Goal: Task Accomplishment & Management: Manage account settings

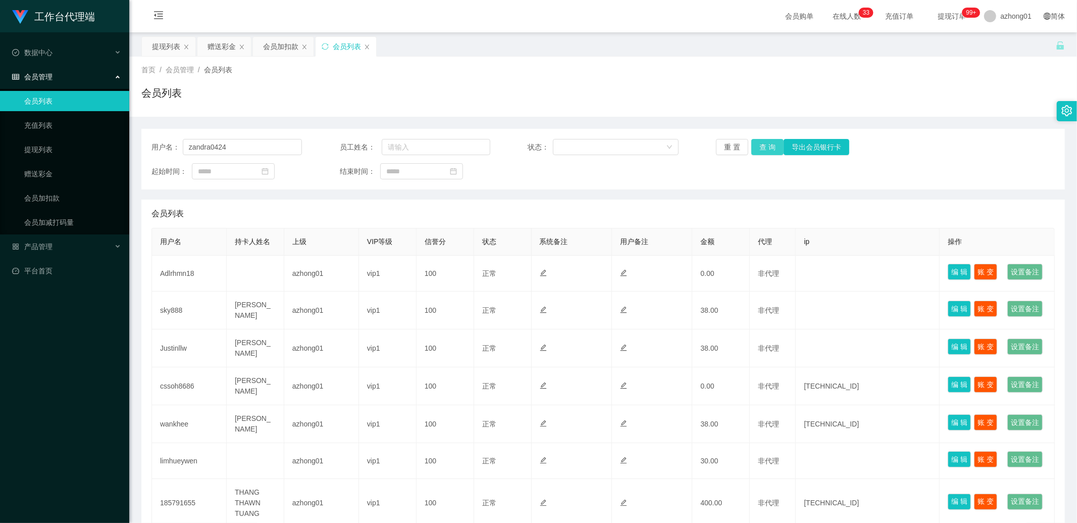
type input "zandra0424"
click at [753, 144] on button "查 询" at bounding box center [768, 147] width 32 height 16
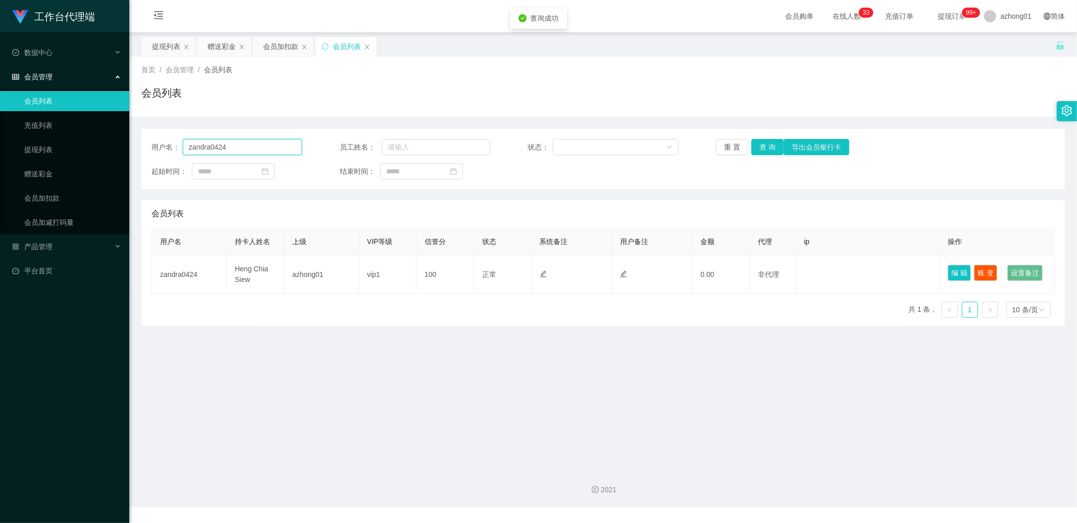
click at [240, 145] on input "zandra0424" at bounding box center [242, 147] width 119 height 16
click at [71, 125] on link "充值列表" at bounding box center [72, 125] width 97 height 20
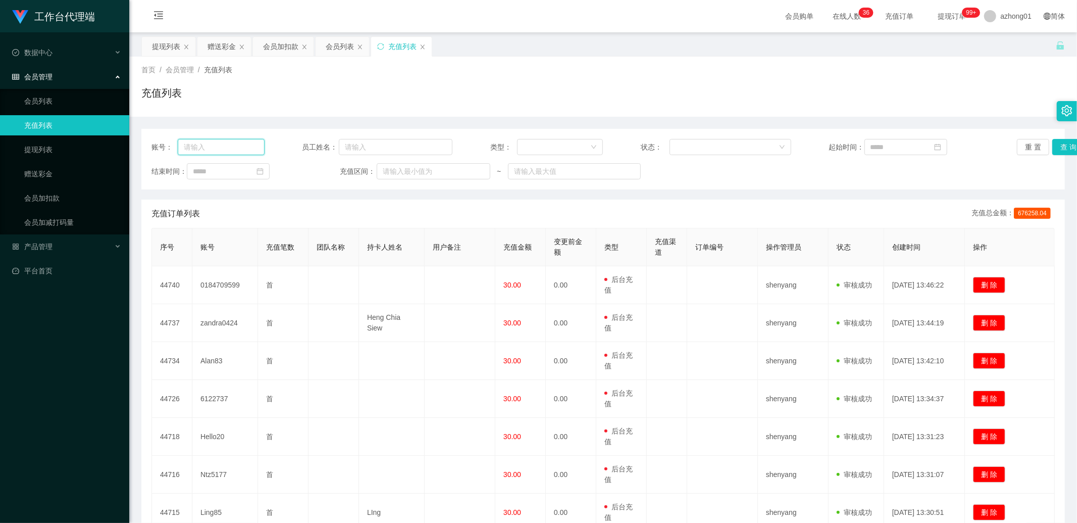
click at [248, 147] on input "text" at bounding box center [221, 147] width 87 height 16
paste input "zandra0424"
type input "zandra0424"
click at [1053, 148] on button "查 询" at bounding box center [1069, 147] width 32 height 16
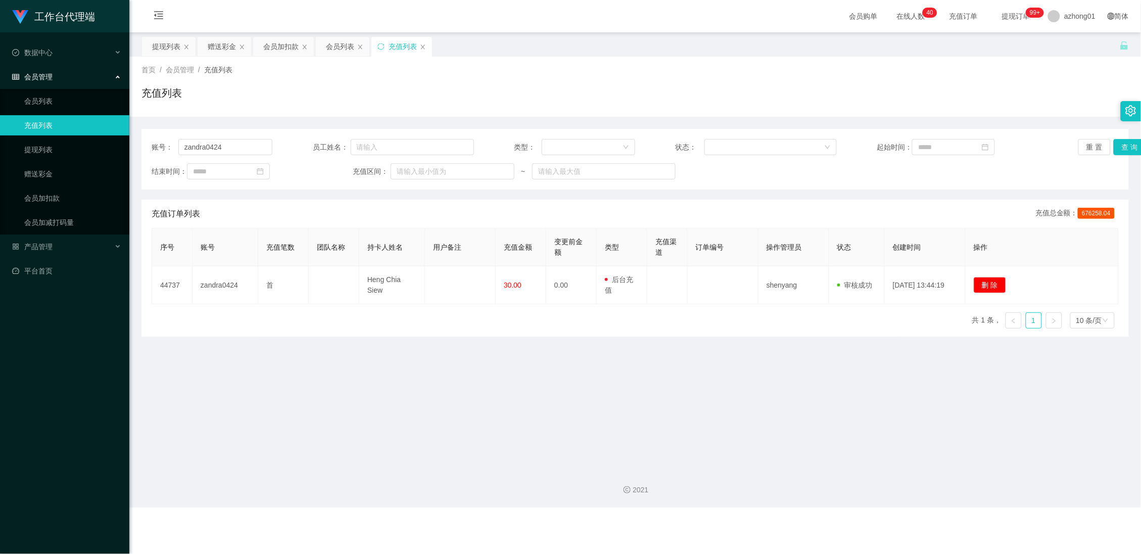
drag, startPoint x: 908, startPoint y: 197, endPoint x: 793, endPoint y: 199, distance: 115.7
click at [793, 199] on div "账号： zandra0424 员工姓名： 类型： 状态： 起始时间： 重 置 查 询 结束时间： 充值区间： ~ 充值订单列表 充值总金额： 676258.0…" at bounding box center [634, 233] width 987 height 208
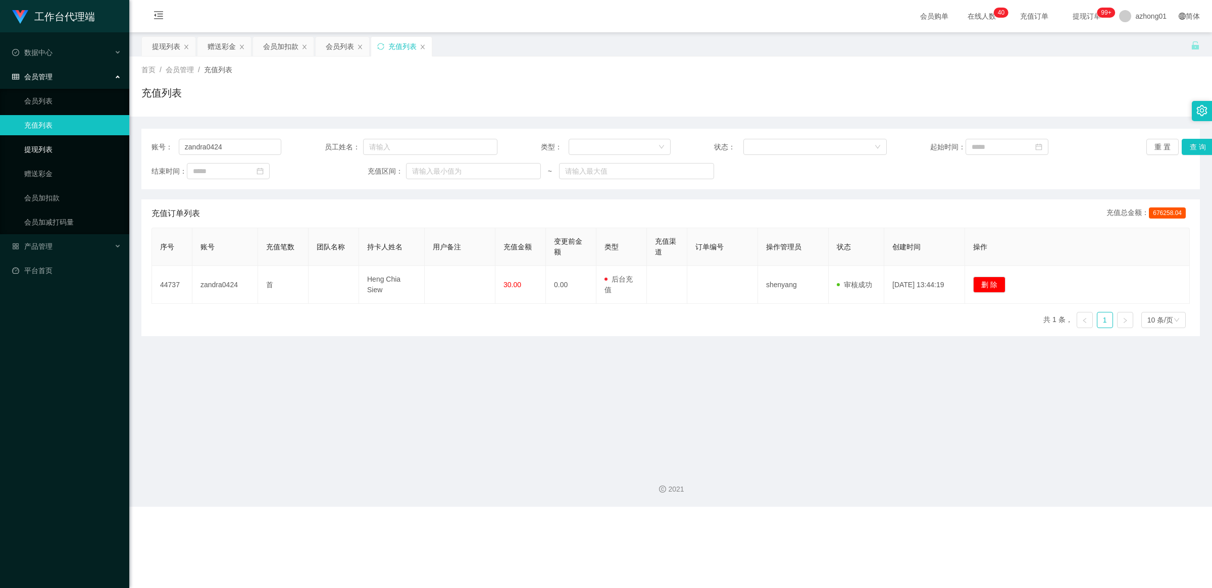
click at [49, 143] on link "提现列表" at bounding box center [72, 149] width 97 height 20
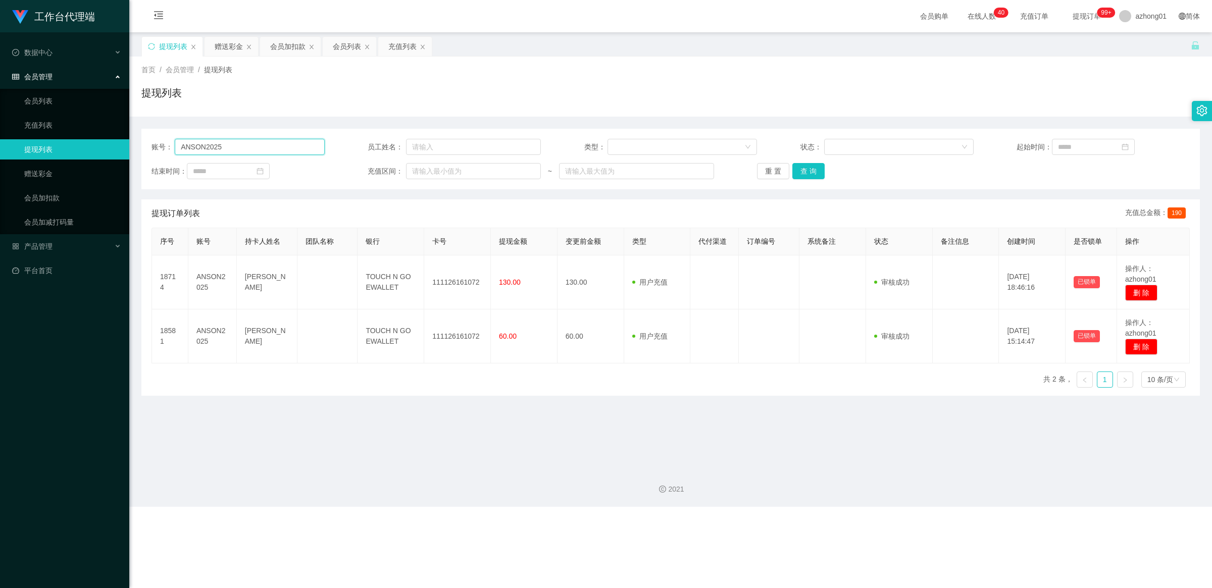
click at [240, 149] on input "ANSON2025" at bounding box center [250, 147] width 150 height 16
paste input "zandra0424"
type input "zandra0424"
drag, startPoint x: 814, startPoint y: 168, endPoint x: 842, endPoint y: 168, distance: 27.3
click at [814, 168] on button "查 询" at bounding box center [809, 171] width 32 height 16
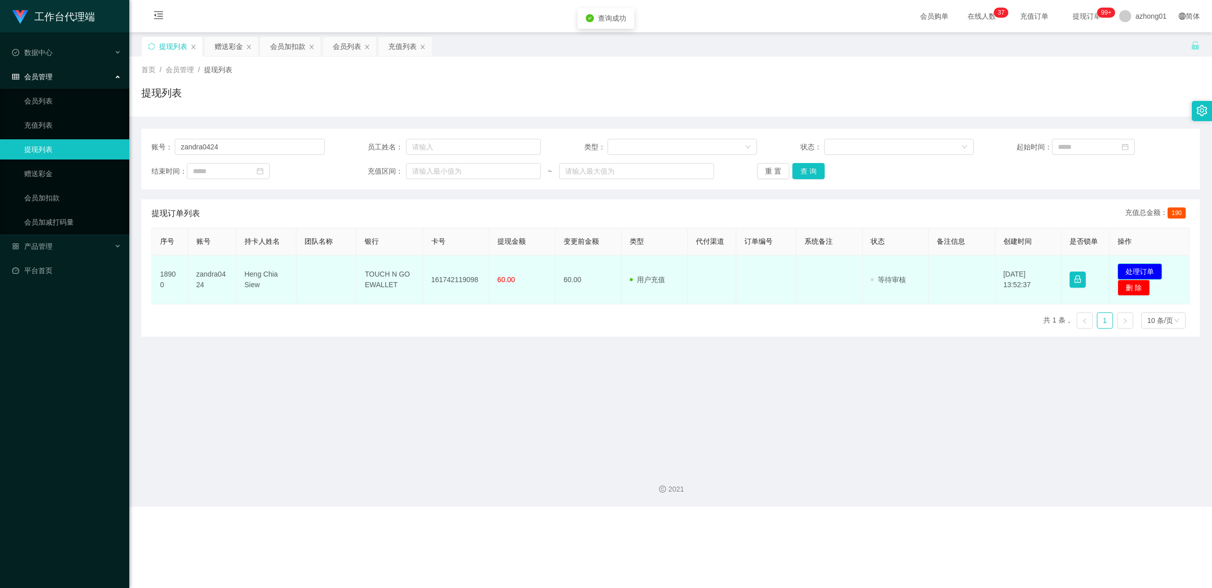
click at [1077, 268] on button "处理订单" at bounding box center [1140, 272] width 44 height 16
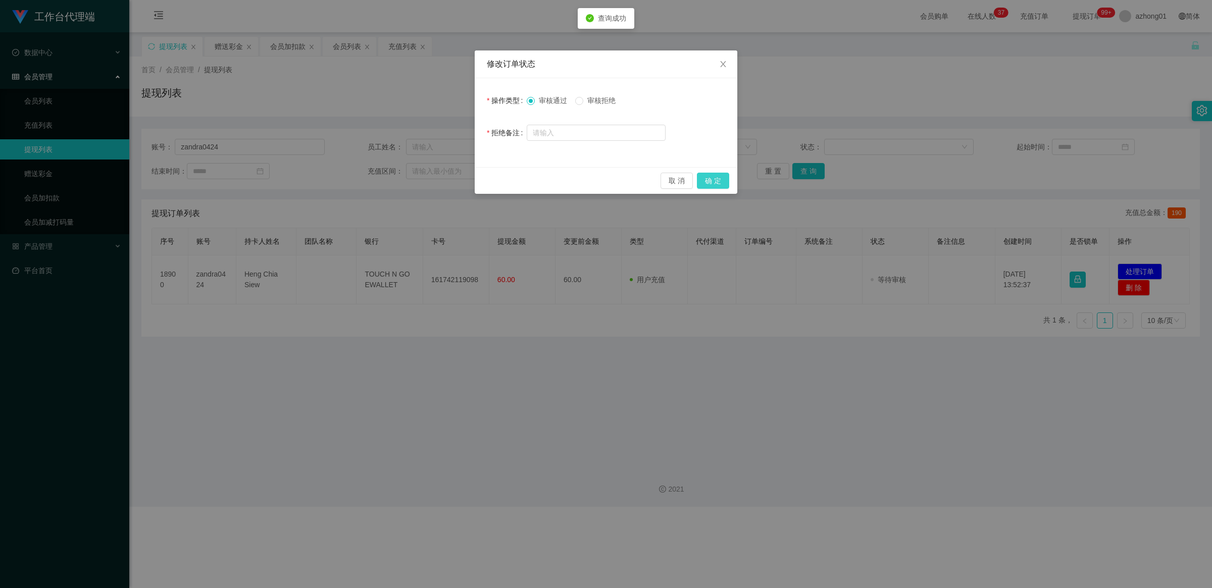
click at [723, 177] on button "确 定" at bounding box center [713, 181] width 32 height 16
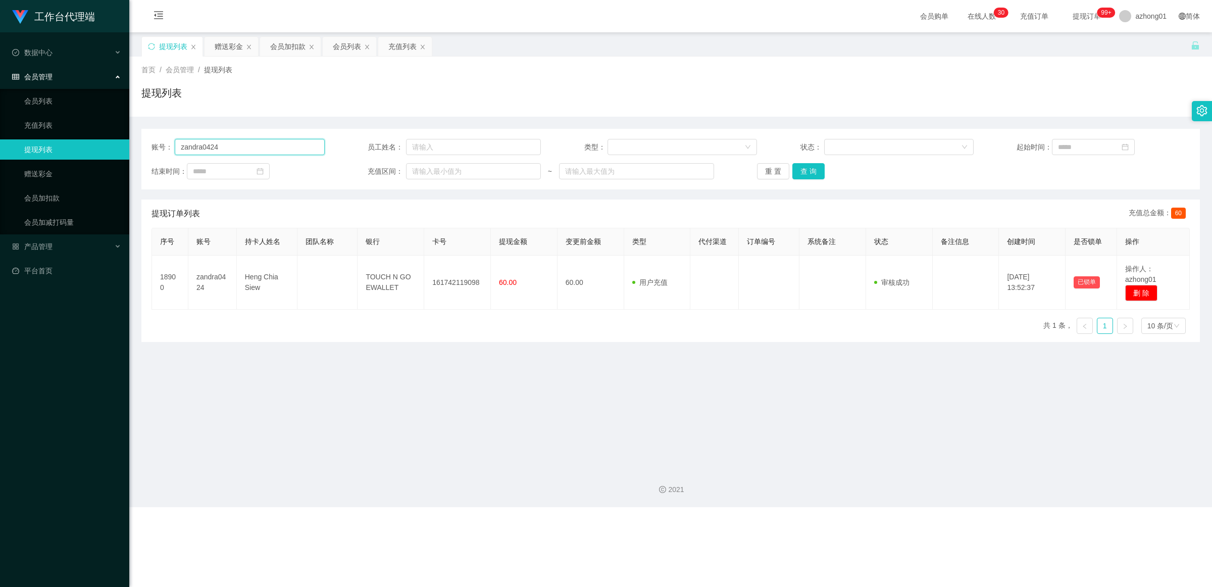
click at [240, 150] on input "zandra0424" at bounding box center [250, 147] width 150 height 16
paste input "0186615255"
type input "0186615255"
drag, startPoint x: 814, startPoint y: 172, endPoint x: 906, endPoint y: 203, distance: 96.6
click at [814, 172] on button "查 询" at bounding box center [809, 171] width 32 height 16
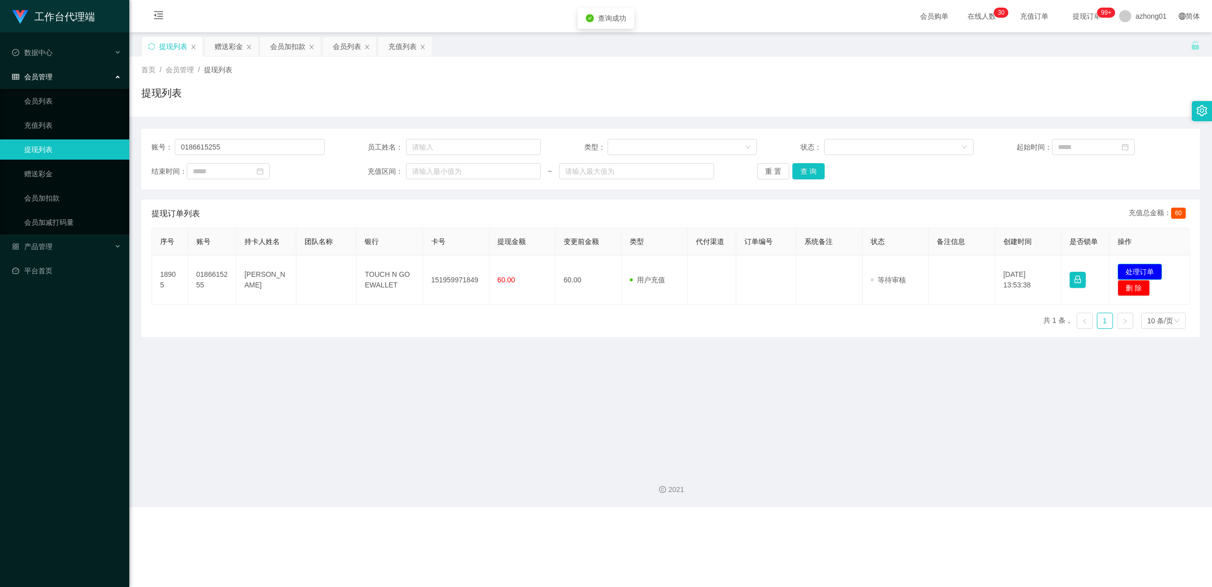
click at [1077, 265] on button "处理订单" at bounding box center [1140, 272] width 44 height 16
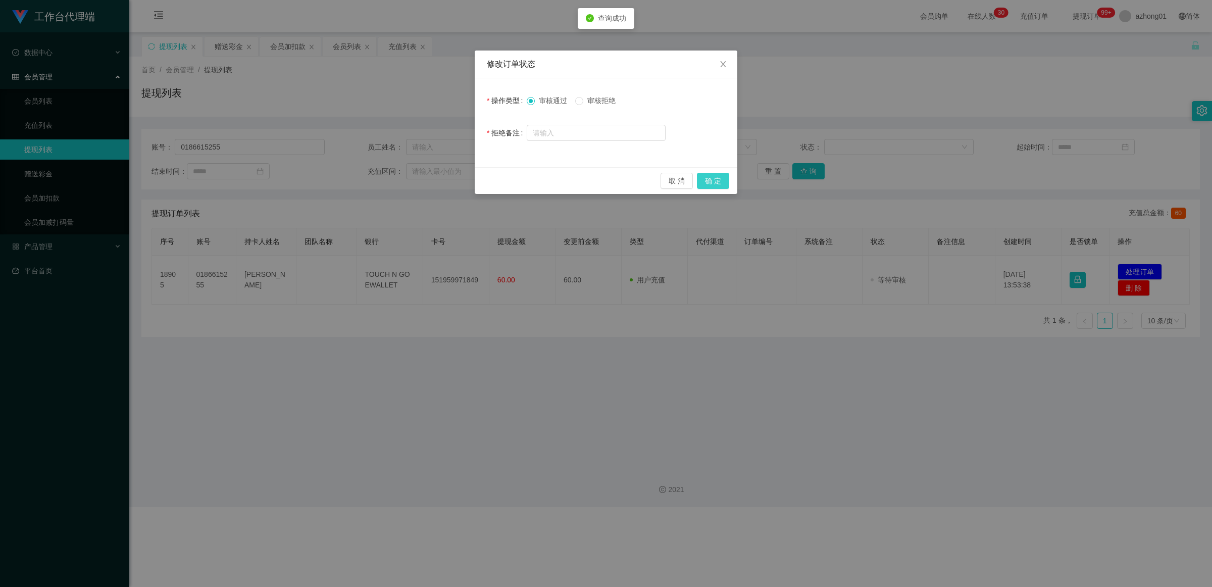
click at [707, 180] on button "确 定" at bounding box center [713, 181] width 32 height 16
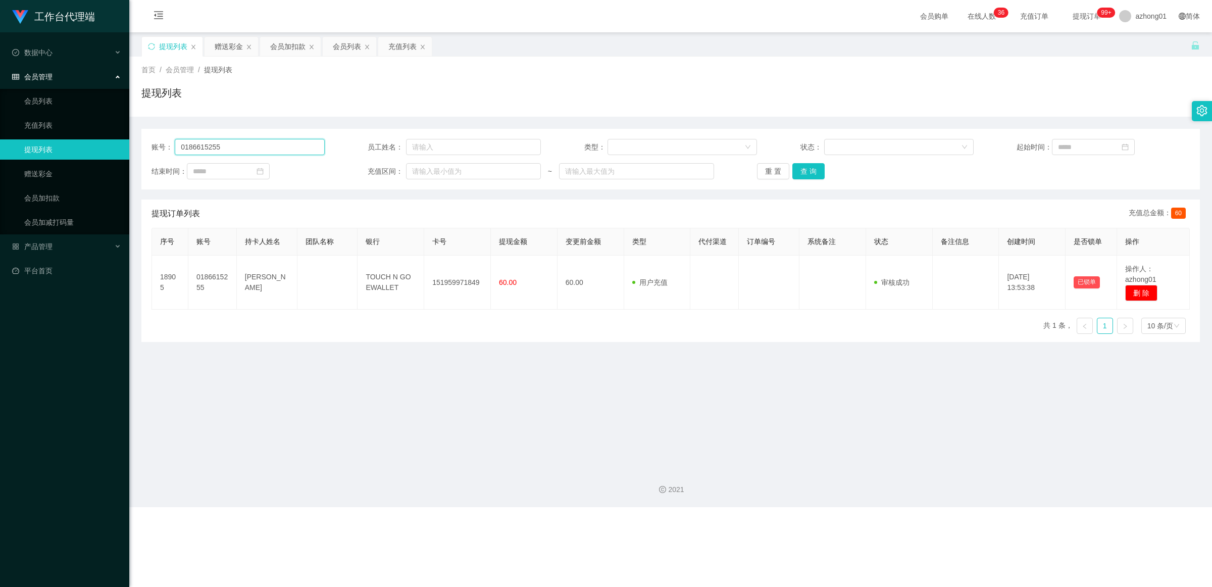
click at [246, 145] on input "0186615255" at bounding box center [250, 147] width 150 height 16
paste input "Ntz5177"
type input "Ntz5177"
click at [814, 172] on button "查 询" at bounding box center [809, 171] width 32 height 16
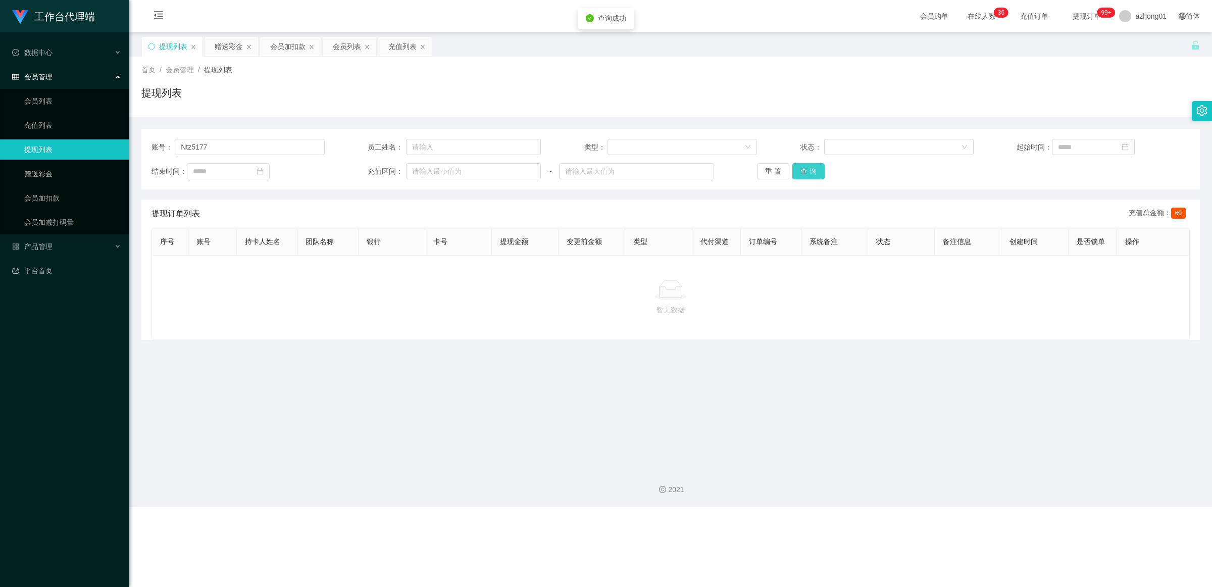
click at [806, 170] on button "查 询" at bounding box center [809, 171] width 32 height 16
click at [806, 170] on div "重 置 查 询" at bounding box center [843, 171] width 173 height 16
click at [62, 175] on link "赠送彩金" at bounding box center [72, 174] width 97 height 20
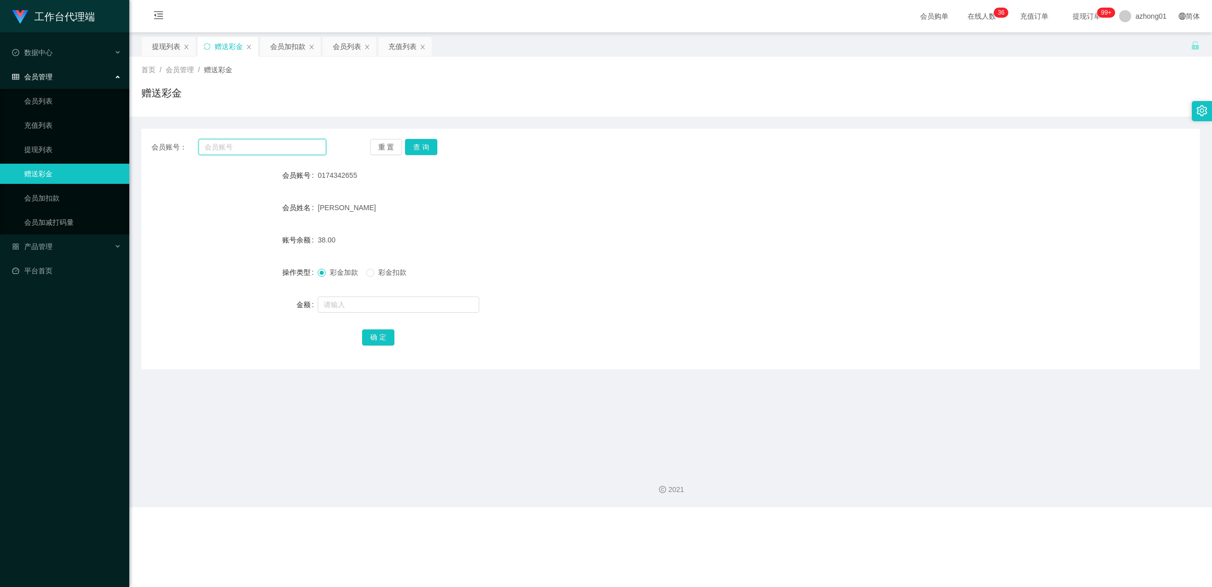
click at [253, 147] on input "text" at bounding box center [263, 147] width 128 height 16
paste input "140303932334"
type input "140303932334"
click at [430, 148] on button "查 询" at bounding box center [421, 147] width 32 height 16
click at [365, 303] on input "text" at bounding box center [399, 305] width 162 height 16
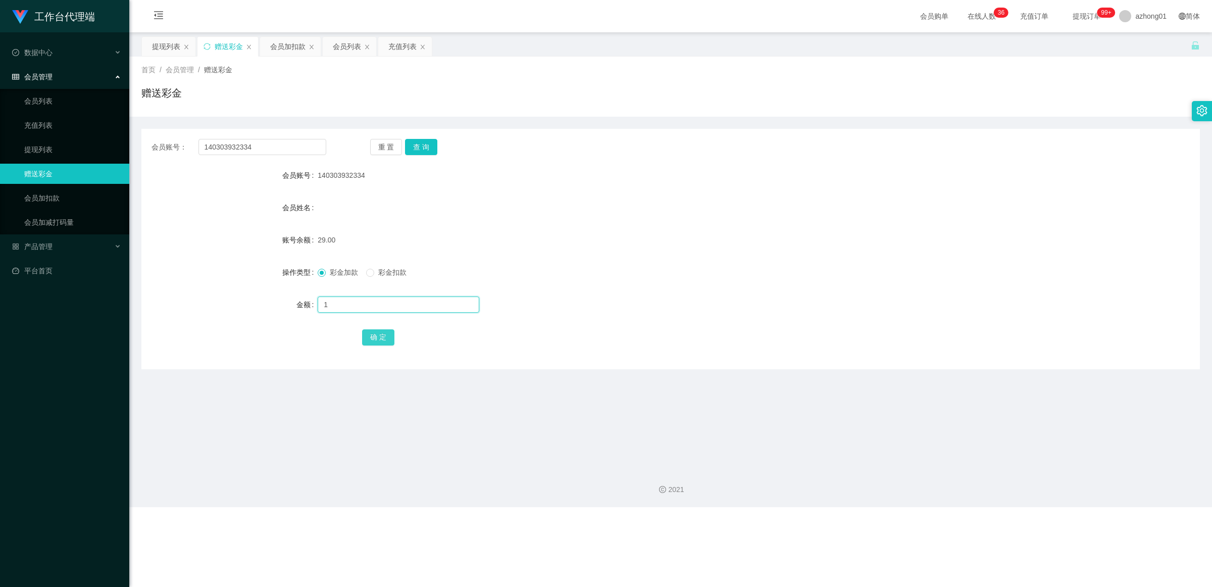
type input "1"
click at [387, 343] on button "确 定" at bounding box center [378, 337] width 32 height 16
click at [279, 149] on input "140303932334" at bounding box center [263, 147] width 128 height 16
paste input "017537672"
type input "017537672"
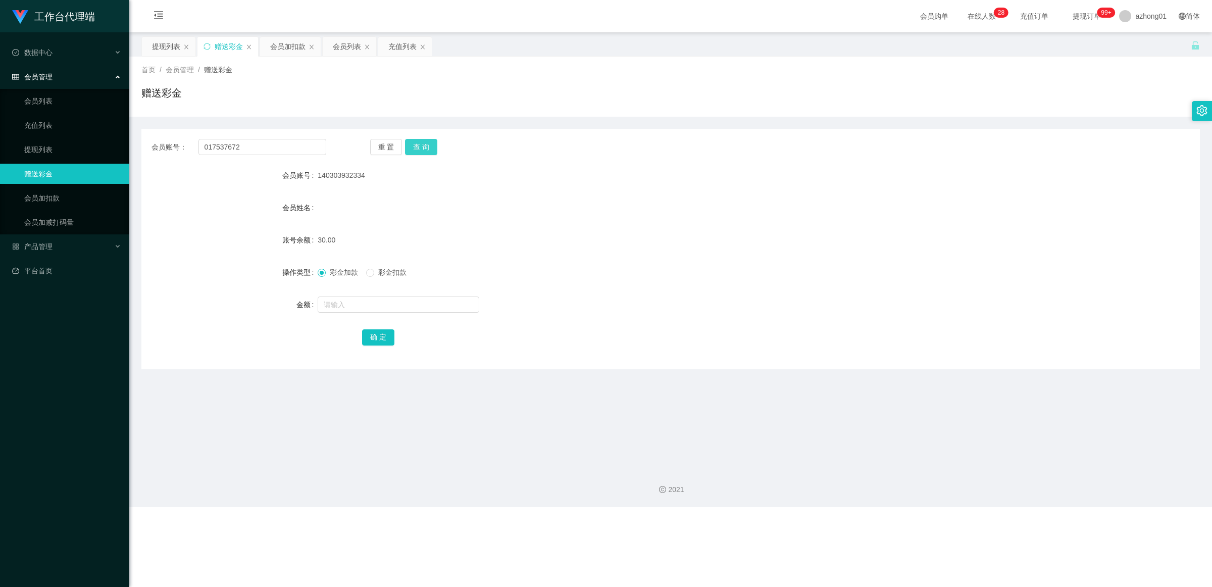
click at [418, 144] on button "查 询" at bounding box center [421, 147] width 32 height 16
click at [336, 301] on input "text" at bounding box center [399, 305] width 162 height 16
type input "60"
click at [382, 349] on div "会员账号： 017537672 重 置 查 询 会员账号 017537672 会员姓名 账号余额 0.00 操作类型 彩金加款 彩金扣款 金额 60 确 定" at bounding box center [670, 249] width 1059 height 240
click at [384, 341] on button "确 定" at bounding box center [378, 337] width 32 height 16
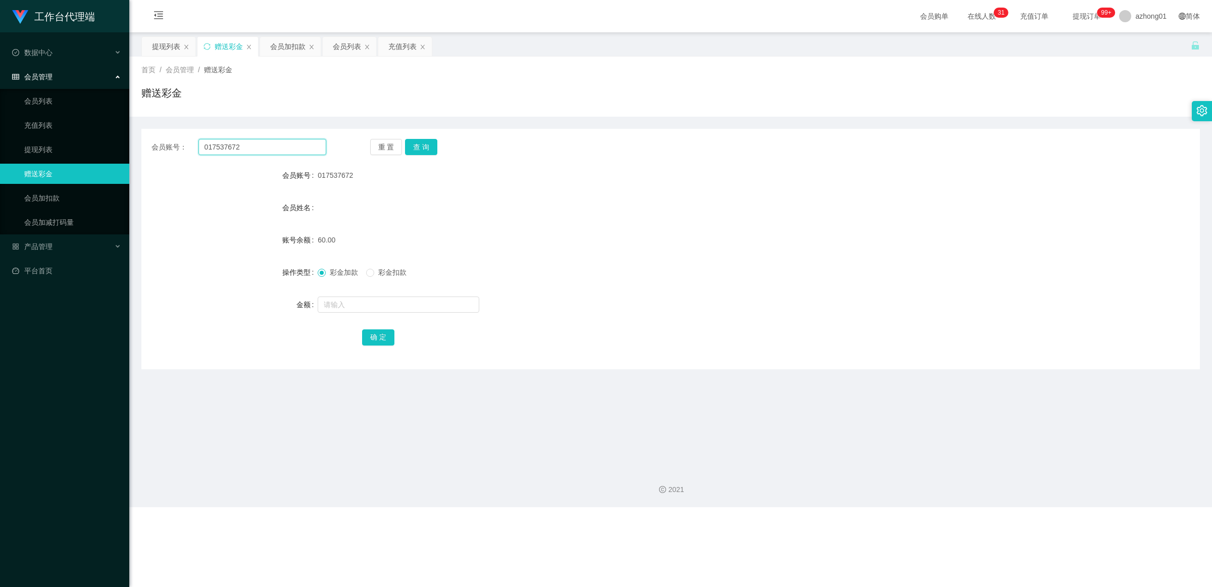
drag, startPoint x: 235, startPoint y: 148, endPoint x: 262, endPoint y: 148, distance: 26.8
click at [239, 148] on input "017537672" at bounding box center [263, 147] width 128 height 16
click at [262, 148] on input "017537672" at bounding box center [263, 147] width 128 height 16
click at [76, 152] on link "提现列表" at bounding box center [72, 149] width 97 height 20
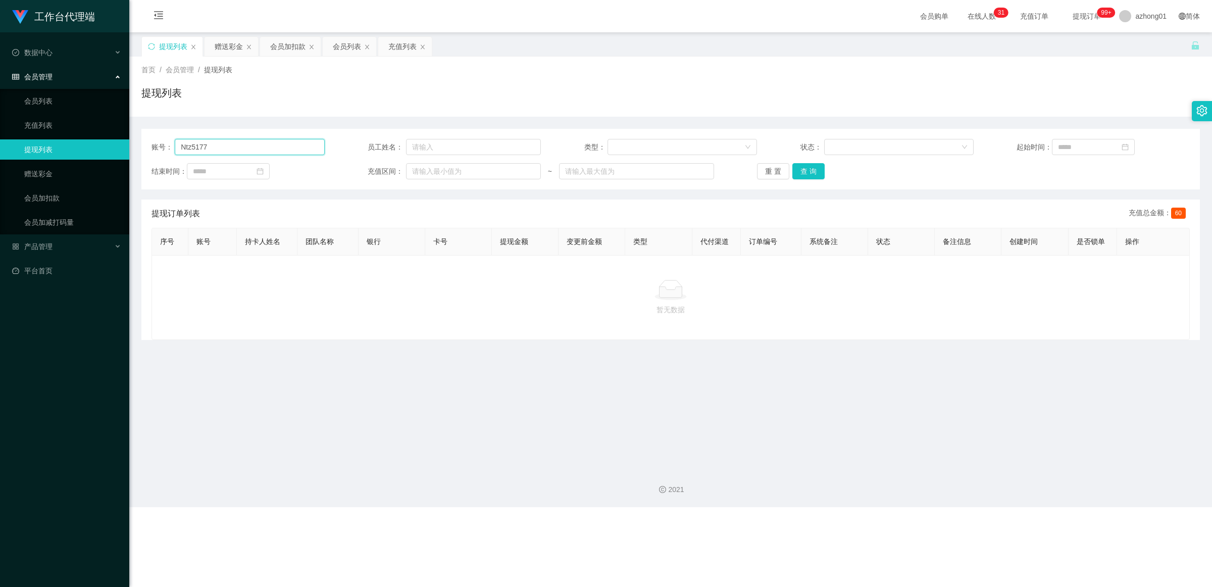
click at [237, 150] on input "Ntz5177" at bounding box center [250, 147] width 150 height 16
paste input "Ntz5177"
type input "Ntz5177"
click at [803, 170] on button "查 询" at bounding box center [809, 171] width 32 height 16
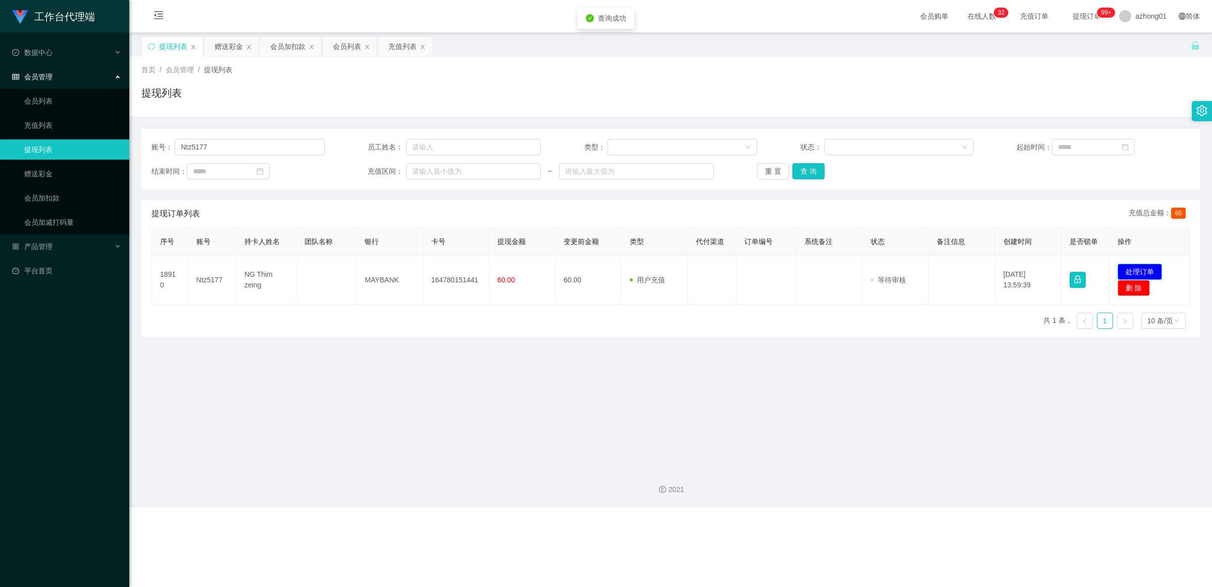
drag, startPoint x: 1129, startPoint y: 271, endPoint x: 1079, endPoint y: 279, distance: 51.2
click at [1077, 271] on button "处理订单" at bounding box center [1140, 272] width 44 height 16
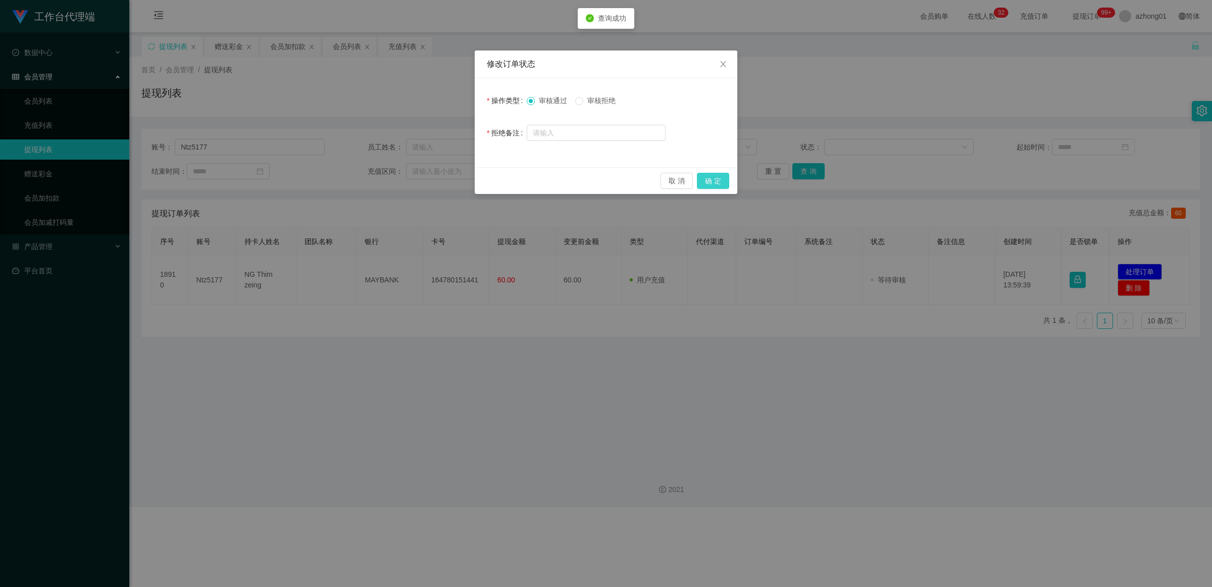
click at [711, 182] on button "确 定" at bounding box center [713, 181] width 32 height 16
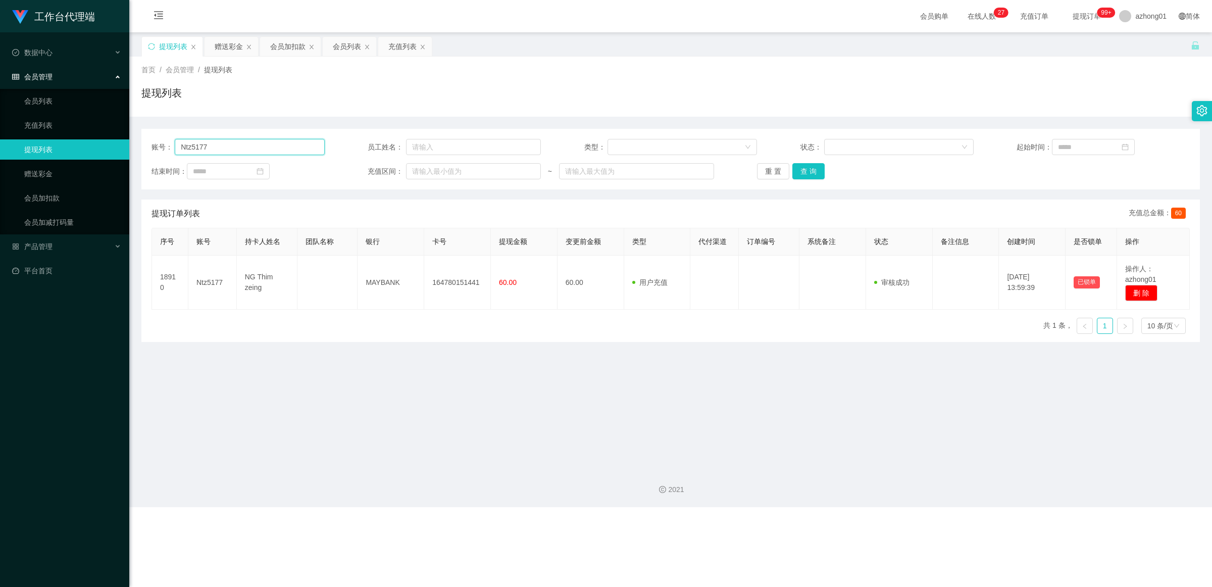
click at [285, 145] on input "Ntz5177" at bounding box center [250, 147] width 150 height 16
paste input "Alan83"
type input "Alan83"
click at [795, 168] on button "查 询" at bounding box center [809, 171] width 32 height 16
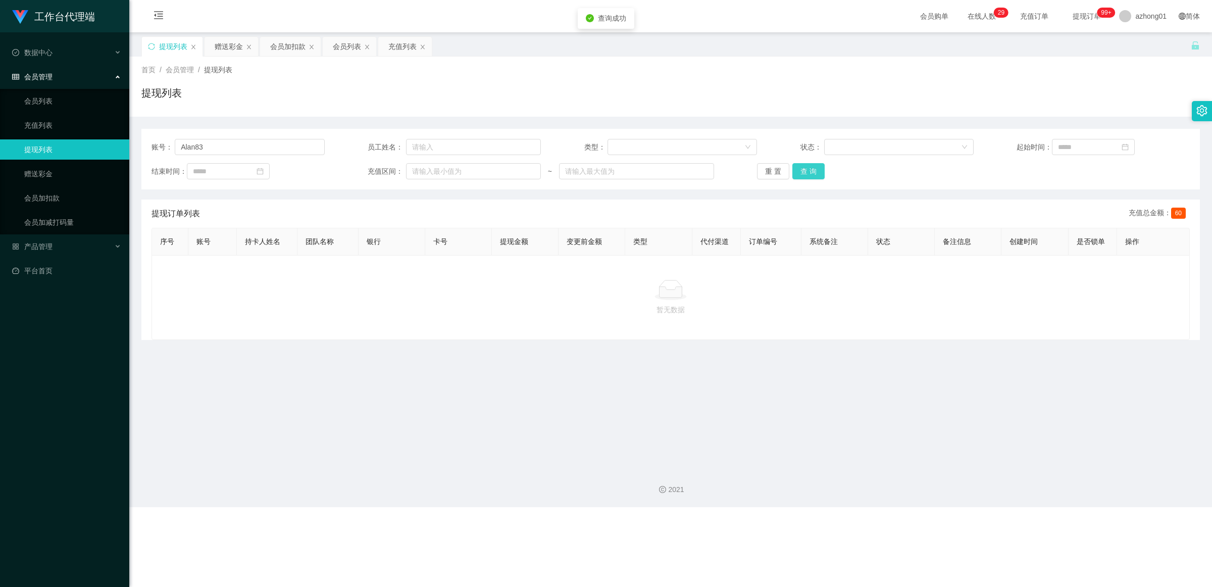
click at [805, 171] on button "查 询" at bounding box center [809, 171] width 32 height 16
drag, startPoint x: 48, startPoint y: 173, endPoint x: 117, endPoint y: 170, distance: 68.8
click at [48, 173] on link "赠送彩金" at bounding box center [72, 174] width 97 height 20
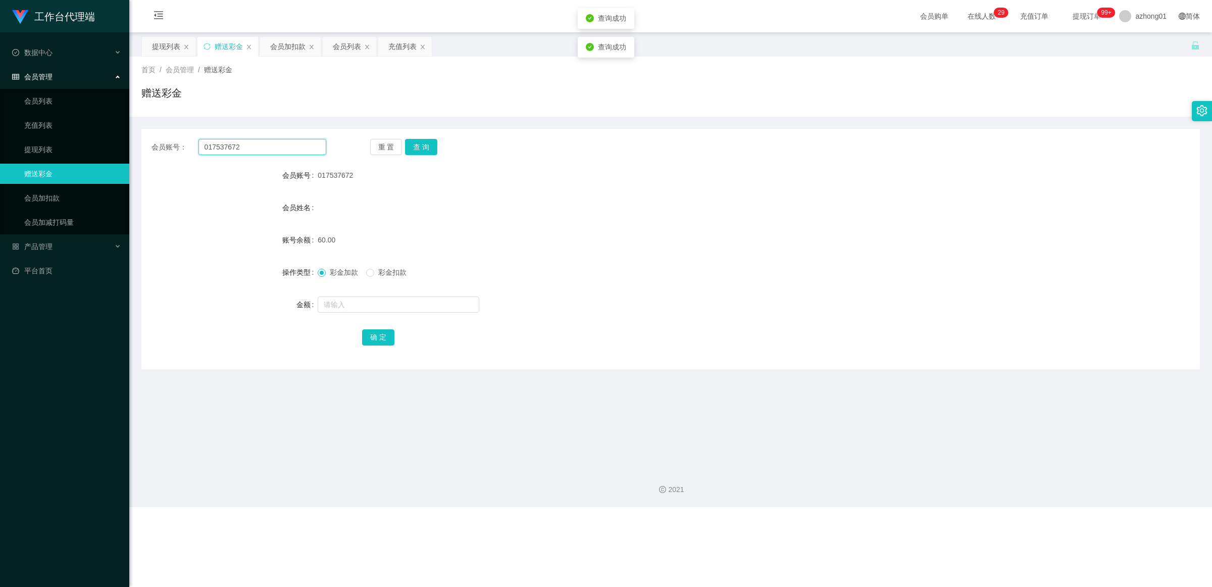
click at [241, 145] on input "017537672" at bounding box center [263, 147] width 128 height 16
paste input "Alan83"
type input "Alan83"
click at [440, 144] on div "重 置 查 询" at bounding box center [457, 147] width 175 height 16
click at [436, 144] on div "重 置 查 询" at bounding box center [457, 147] width 175 height 16
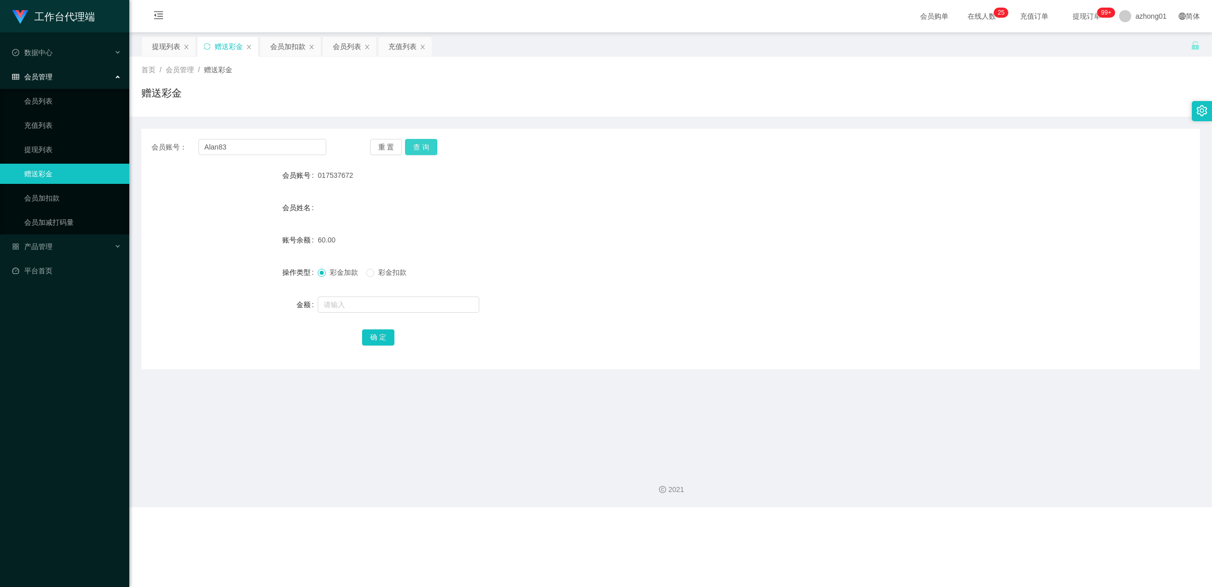
click at [427, 148] on button "查 询" at bounding box center [421, 147] width 32 height 16
click at [270, 145] on input "Alan83" at bounding box center [263, 147] width 128 height 16
paste input "017537672"
type input "017537672"
click at [422, 142] on button "查 询" at bounding box center [421, 147] width 32 height 16
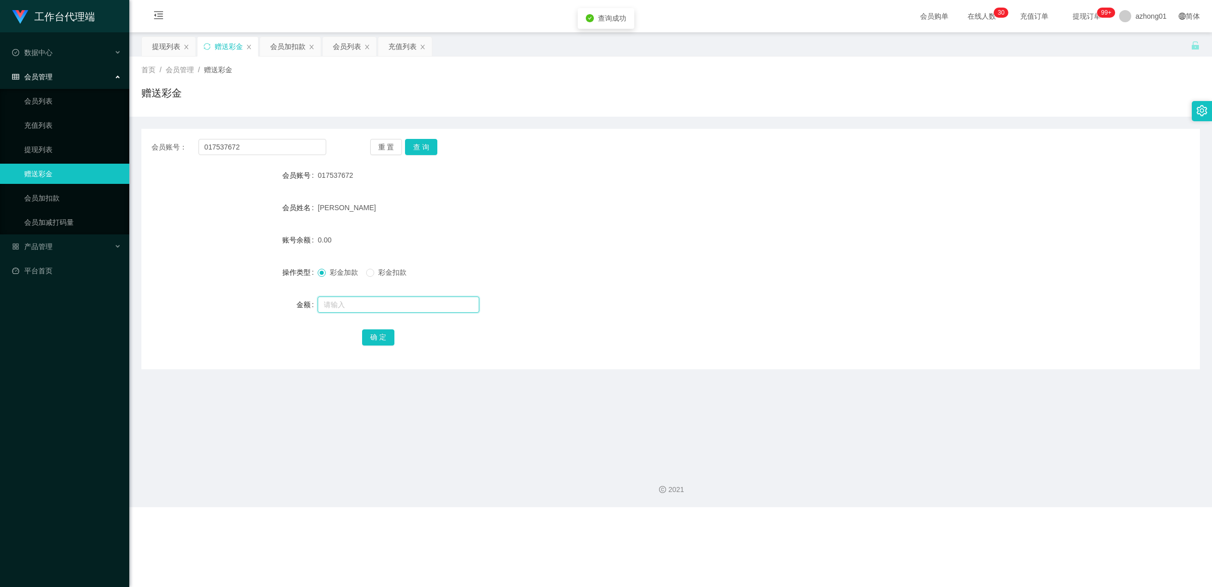
click at [349, 306] on input "text" at bounding box center [399, 305] width 162 height 16
click at [24, 146] on link "提现列表" at bounding box center [72, 149] width 97 height 20
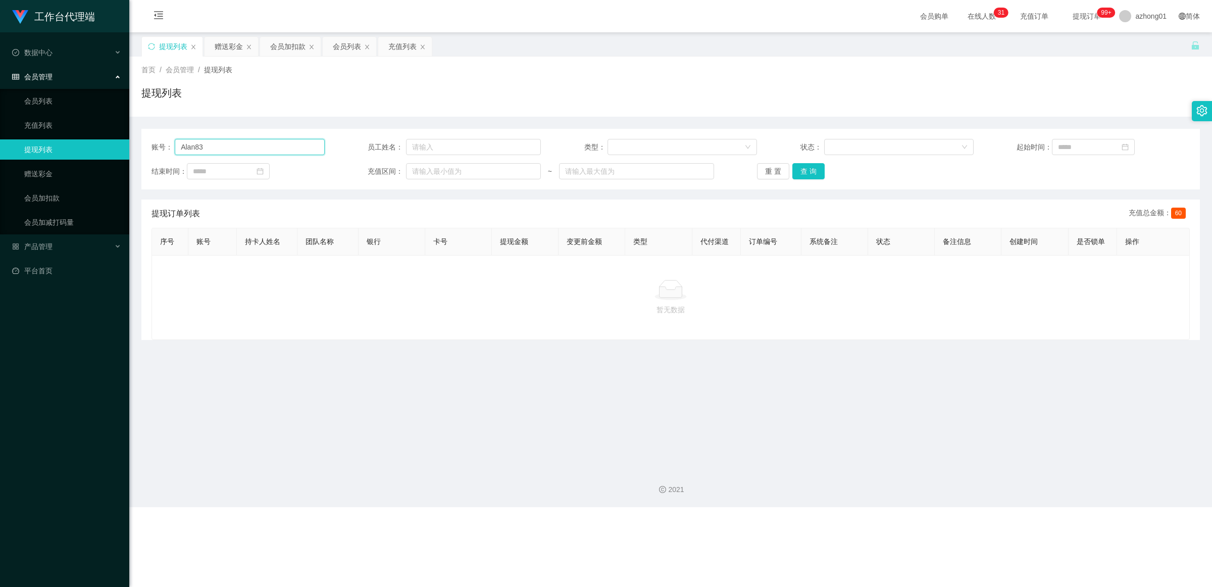
click at [246, 153] on input "Alan83" at bounding box center [250, 147] width 150 height 16
paste input "017537672"
type input "017537672"
click at [807, 166] on button "查 询" at bounding box center [809, 171] width 32 height 16
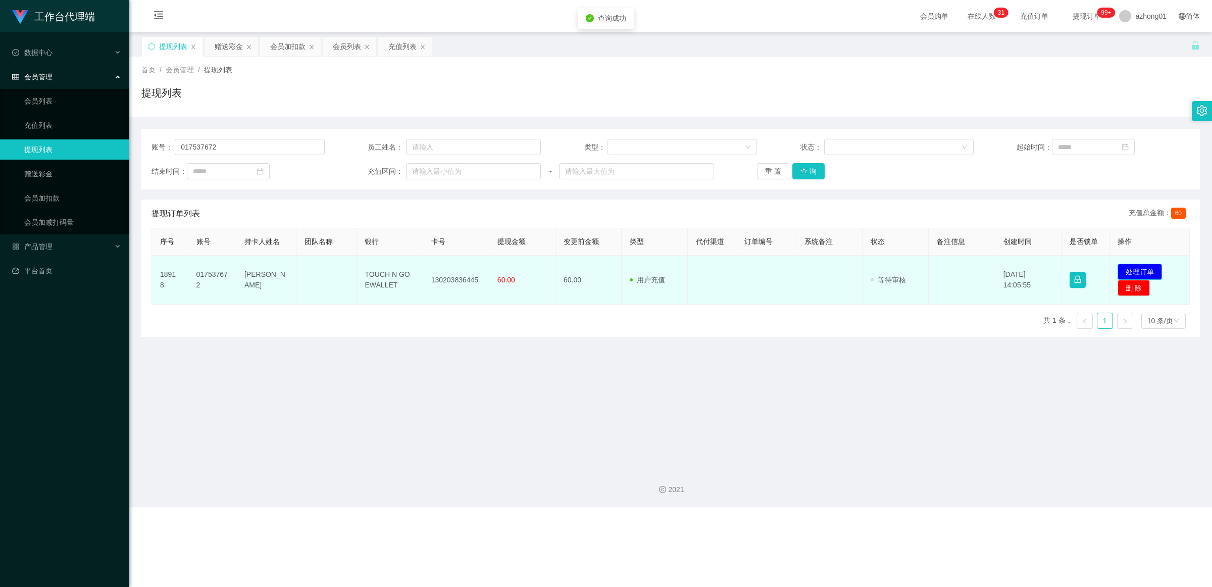
click at [1077, 266] on button "处理订单" at bounding box center [1140, 272] width 44 height 16
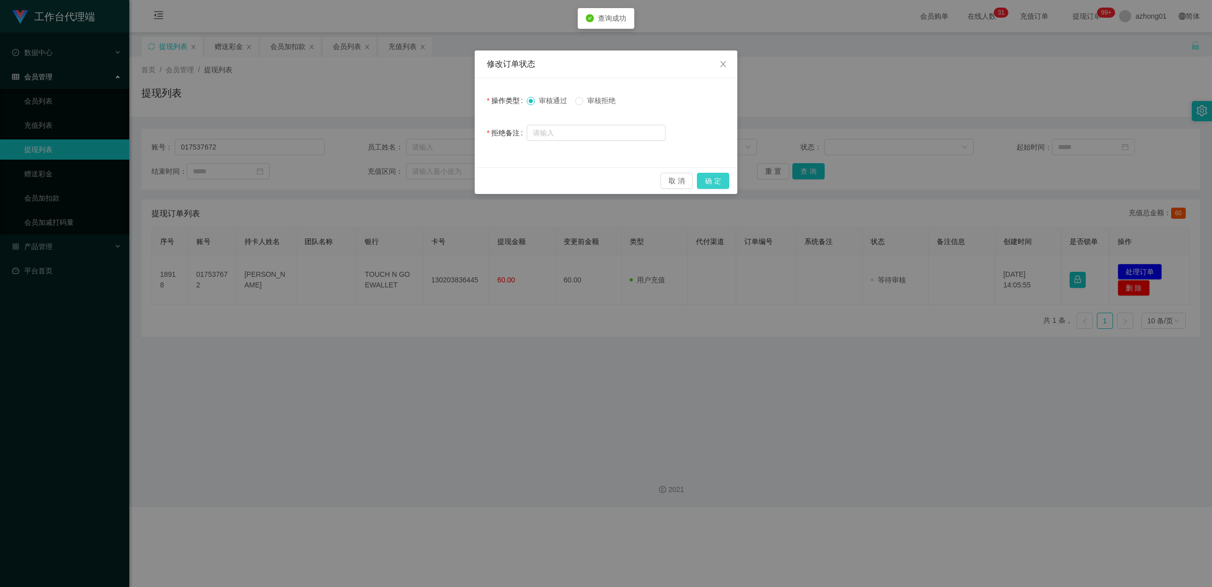
click at [714, 180] on button "确 定" at bounding box center [713, 181] width 32 height 16
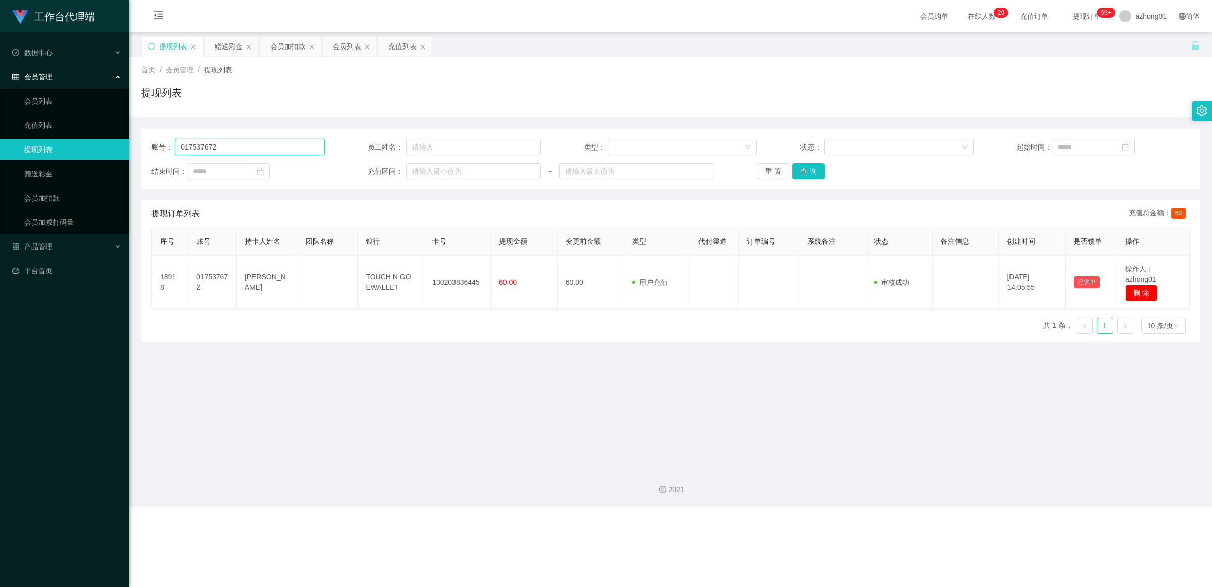
click at [279, 140] on input "017537672" at bounding box center [250, 147] width 150 height 16
paste input "140303932334"
type input "140303932334"
click at [794, 169] on button "查 询" at bounding box center [809, 171] width 32 height 16
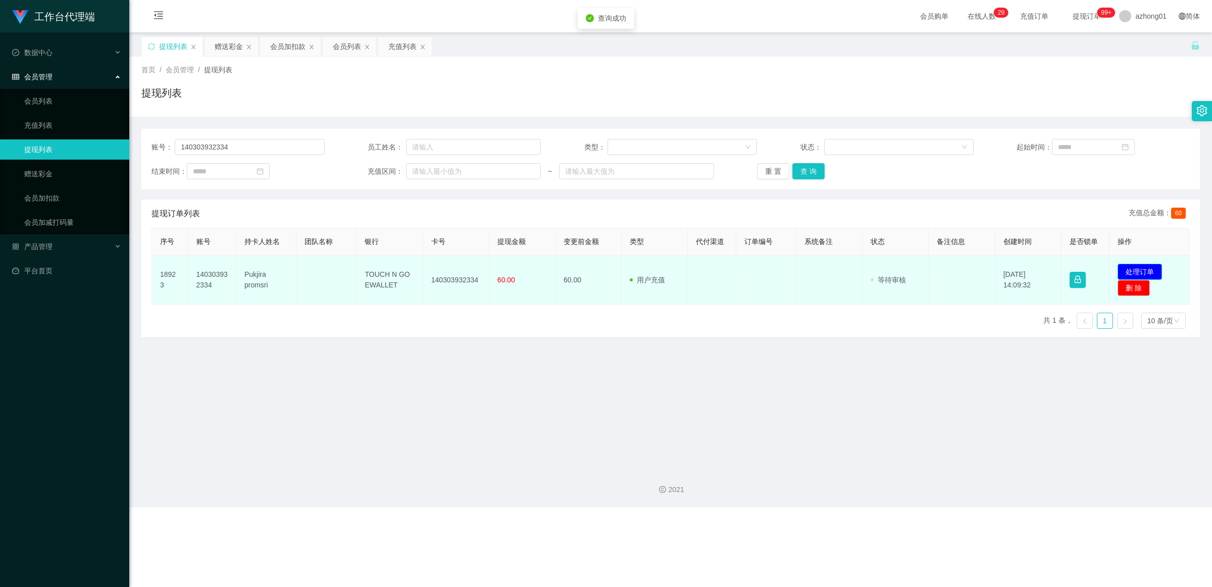
click at [1077, 267] on button "处理订单" at bounding box center [1140, 272] width 44 height 16
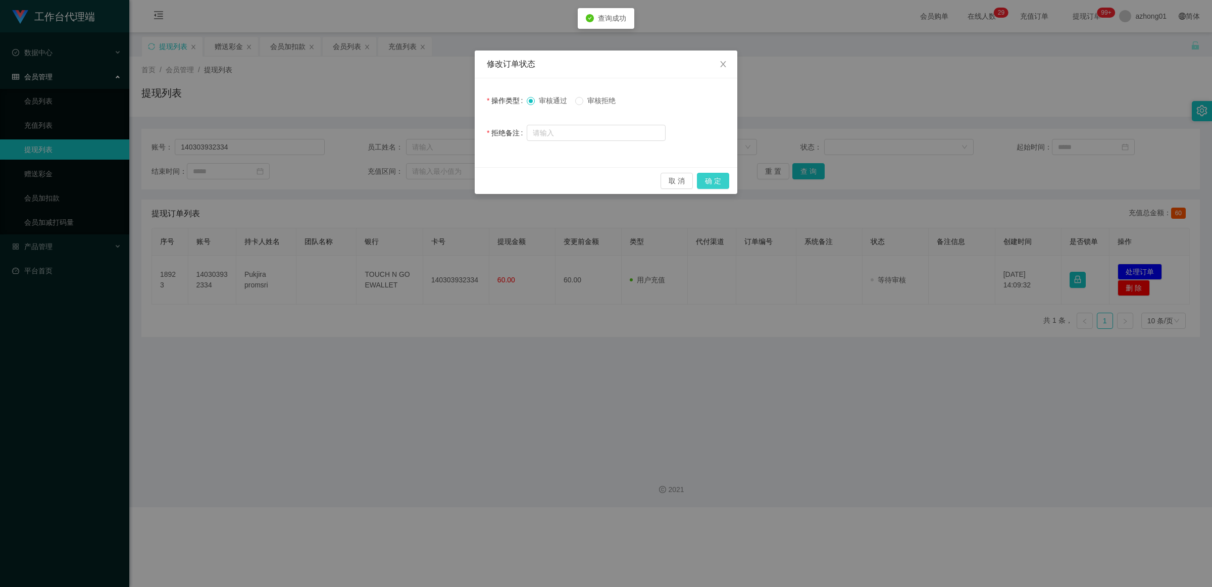
click at [715, 181] on button "确 定" at bounding box center [713, 181] width 32 height 16
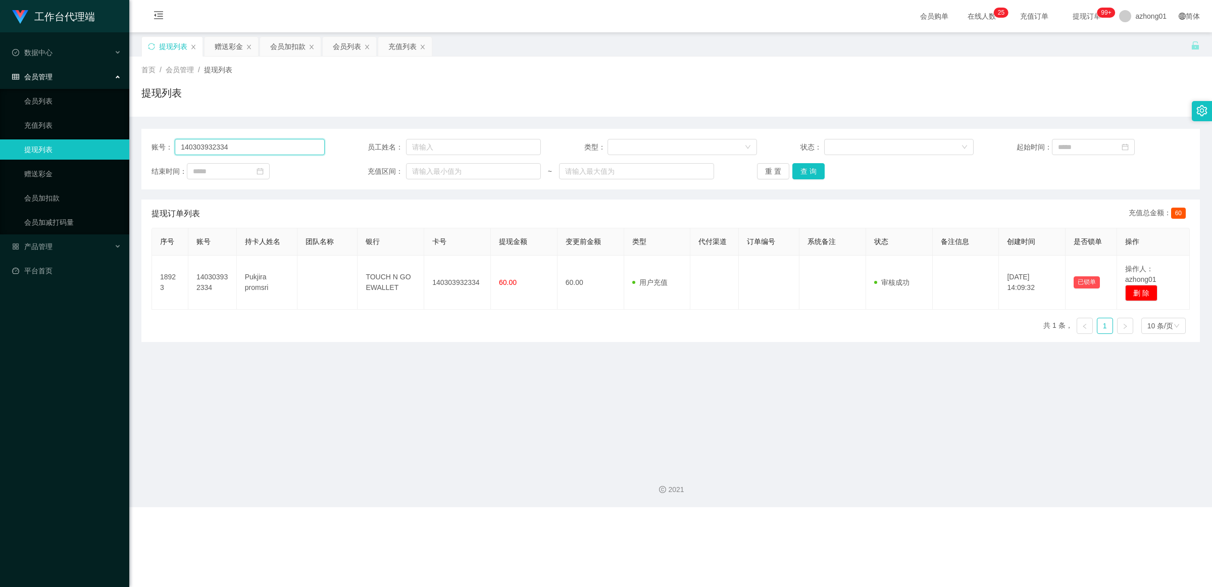
click at [254, 150] on input "140303932334" at bounding box center [250, 147] width 150 height 16
paste input "Alan83"
type input "Alan83"
drag, startPoint x: 806, startPoint y: 173, endPoint x: 847, endPoint y: 186, distance: 42.8
click at [806, 173] on button "查 询" at bounding box center [809, 171] width 32 height 16
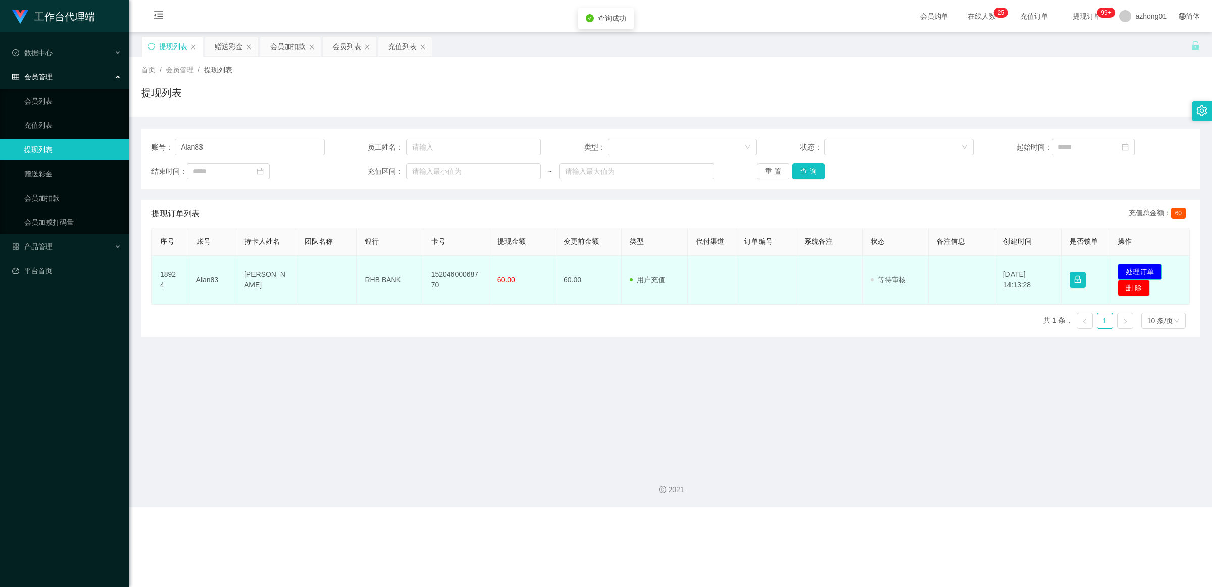
click at [1077, 274] on button "处理订单" at bounding box center [1140, 272] width 44 height 16
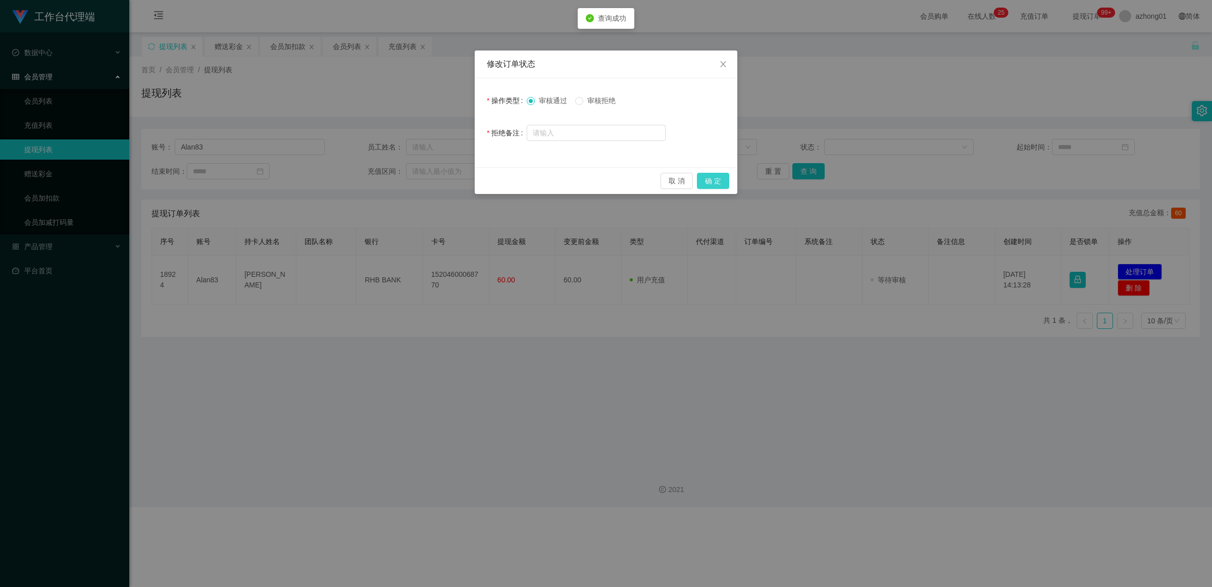
click at [721, 180] on button "确 定" at bounding box center [713, 181] width 32 height 16
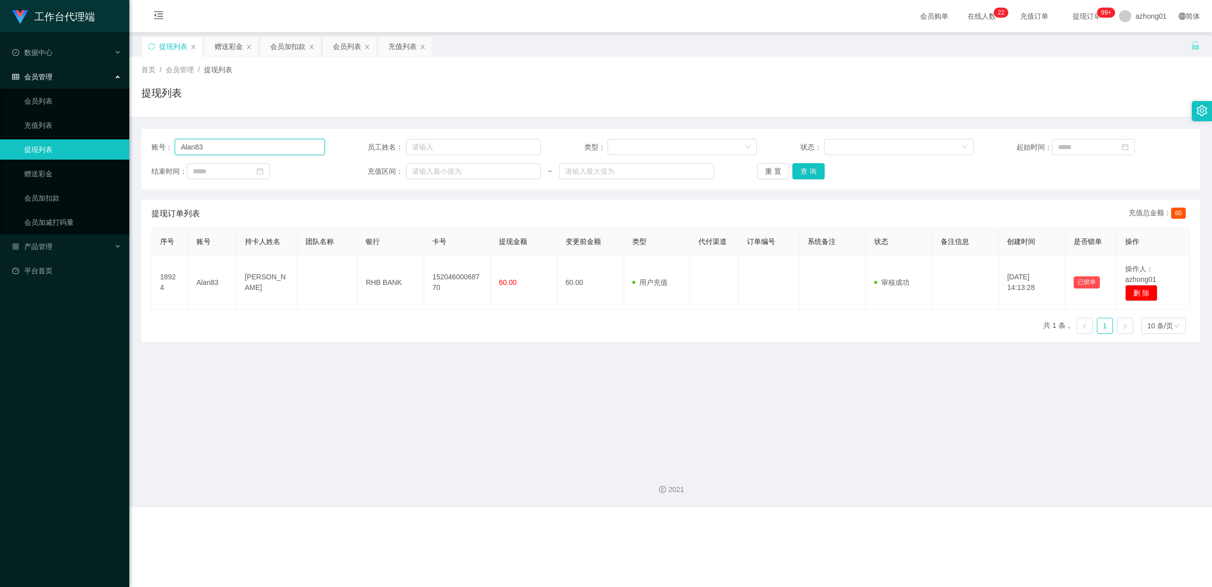
click at [264, 142] on input "Alan83" at bounding box center [250, 147] width 150 height 16
paste input "gowe cjia wen"
type input "gowe cjia wen"
drag, startPoint x: 779, startPoint y: 162, endPoint x: 815, endPoint y: 174, distance: 37.5
click at [784, 163] on div "账号： gowe cjia wen 员工姓名： 类型： 状态： 起始时间： 结束时间： 充值区间： ~ 重 置 查 询" at bounding box center [670, 159] width 1059 height 61
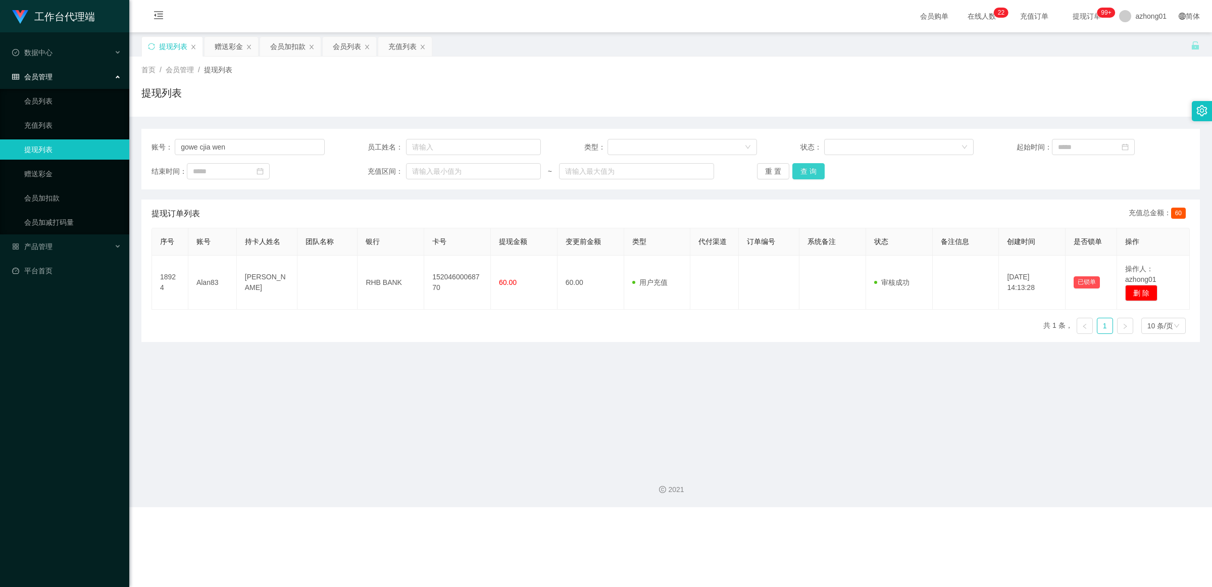
click at [815, 174] on button "查 询" at bounding box center [809, 171] width 32 height 16
click at [806, 165] on button "查 询" at bounding box center [809, 171] width 32 height 16
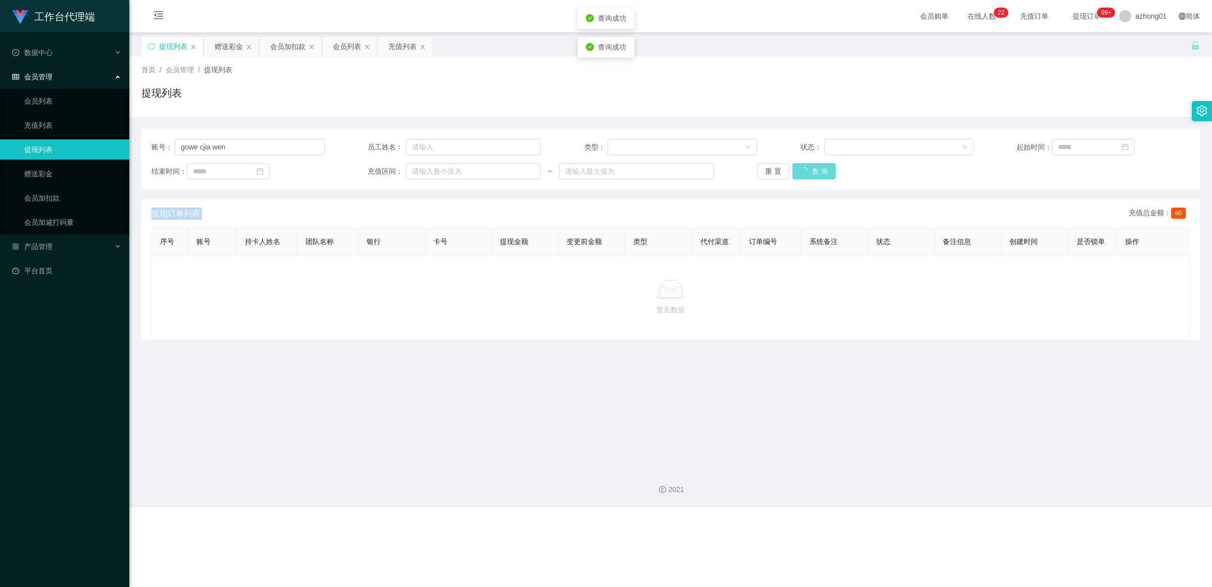
click at [806, 165] on div "重 置 查 询" at bounding box center [843, 171] width 173 height 16
click at [806, 165] on button "查 询" at bounding box center [809, 171] width 32 height 16
click at [268, 143] on input "gowe cjia wen" at bounding box center [250, 147] width 150 height 16
paste input "0184709599"
type input "0184709599"
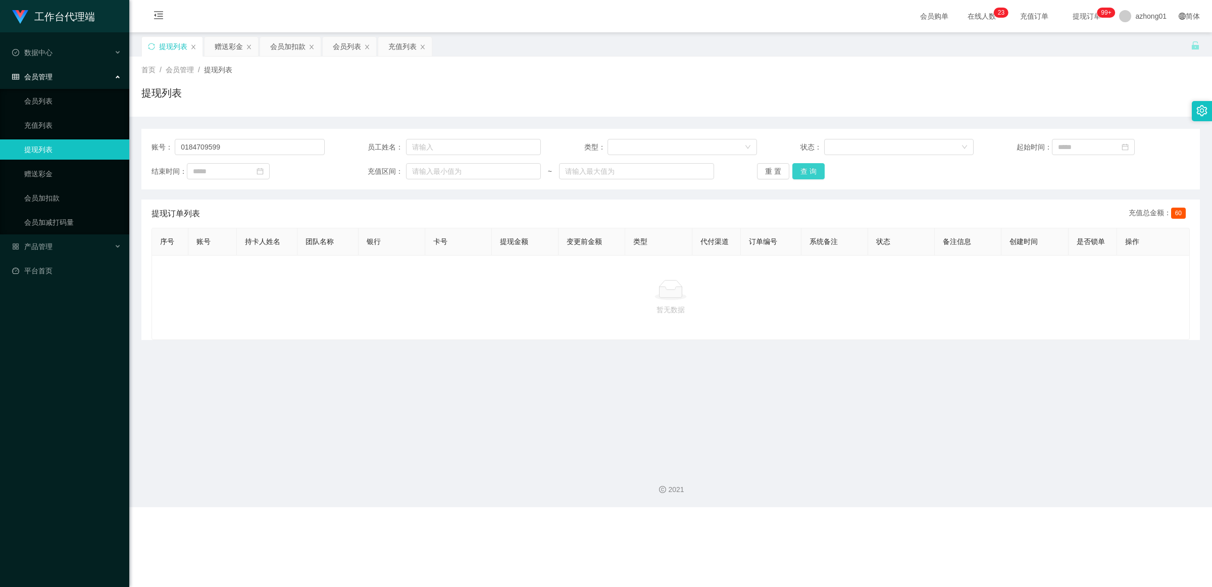
click at [815, 174] on button "查 询" at bounding box center [809, 171] width 32 height 16
drag, startPoint x: 236, startPoint y: 160, endPoint x: 238, endPoint y: 144, distance: 15.3
click at [236, 155] on div "账号： 0184709599 员工姓名： 类型： 状态： 起始时间： 结束时间： 充值区间： ~ 重 置 查 询" at bounding box center [670, 159] width 1059 height 61
click at [238, 144] on input "0184709599" at bounding box center [250, 147] width 150 height 16
paste input "Ling85"
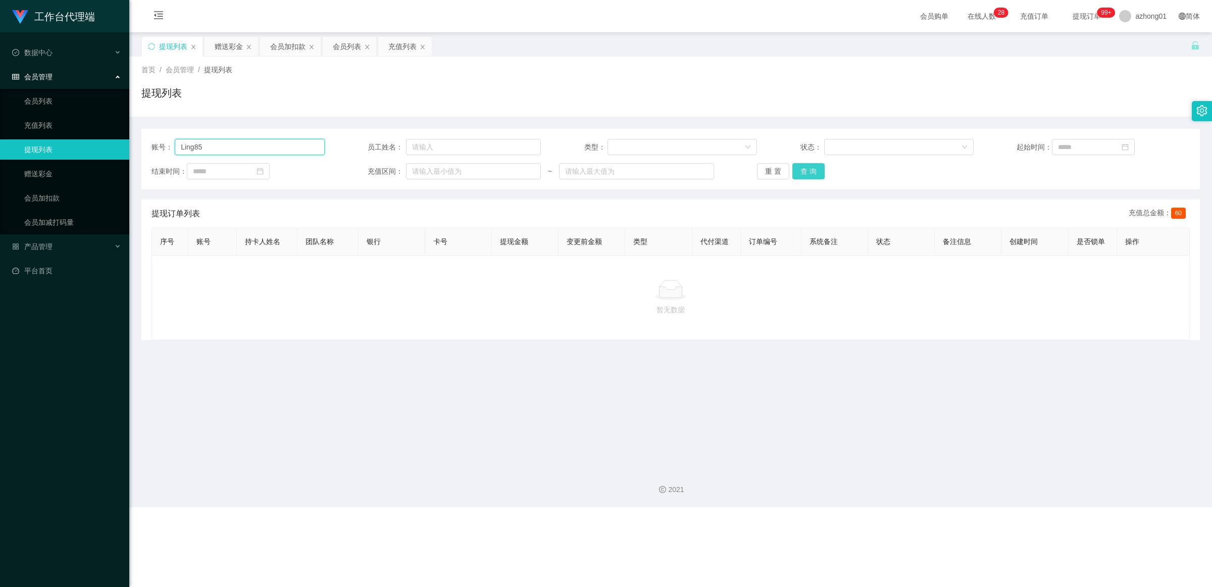
type input "Ling85"
click at [809, 172] on button "查 询" at bounding box center [809, 171] width 32 height 16
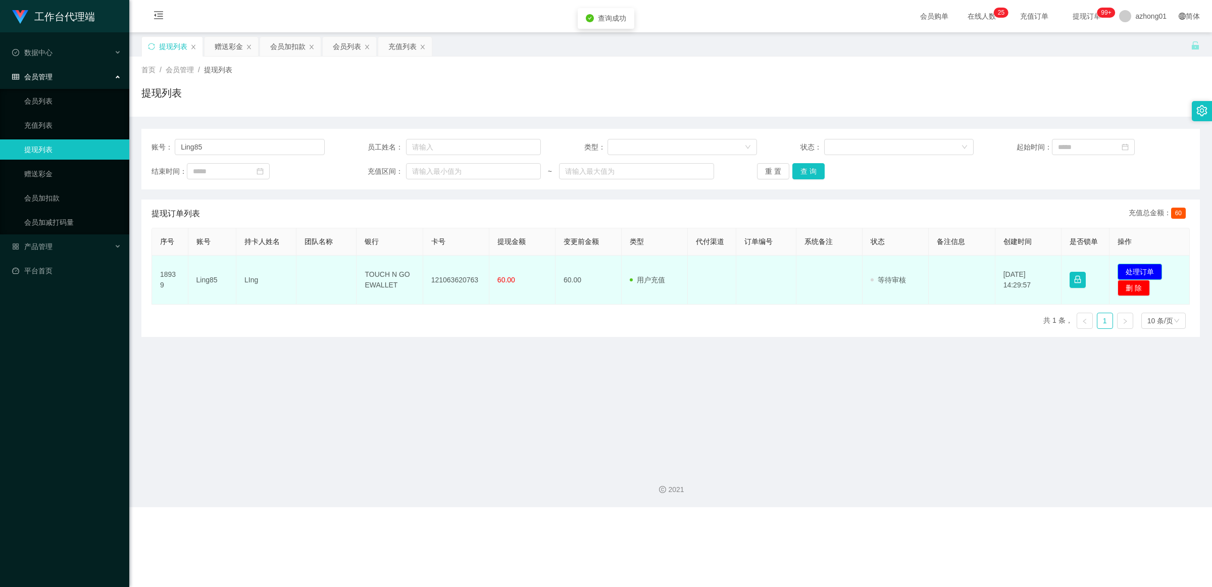
click at [1077, 265] on button "处理订单" at bounding box center [1140, 272] width 44 height 16
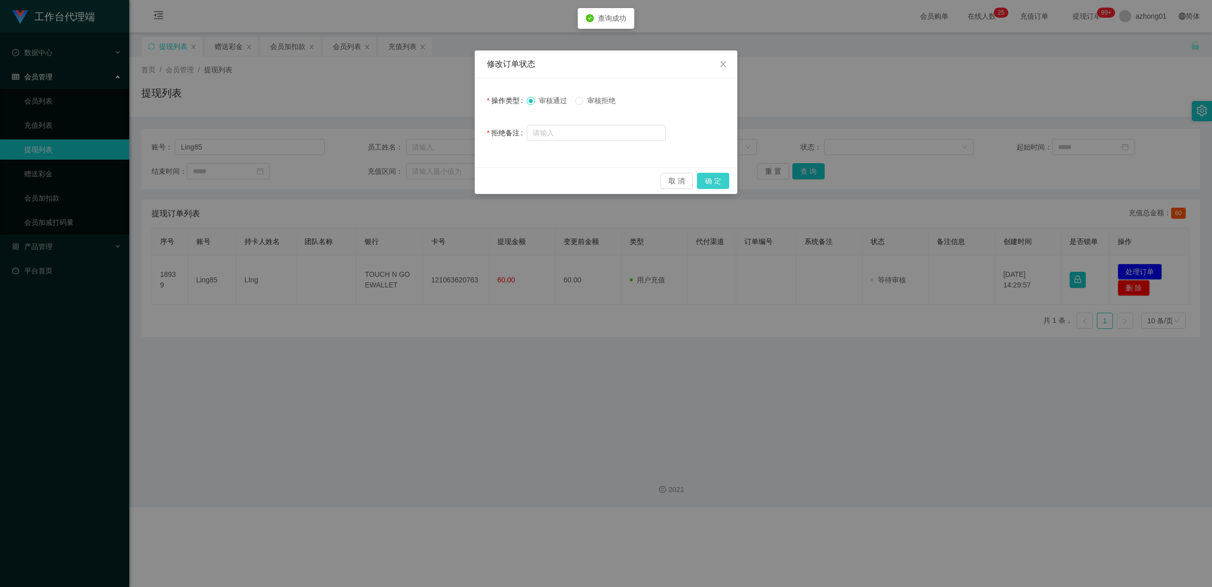
click at [720, 177] on button "确 定" at bounding box center [713, 181] width 32 height 16
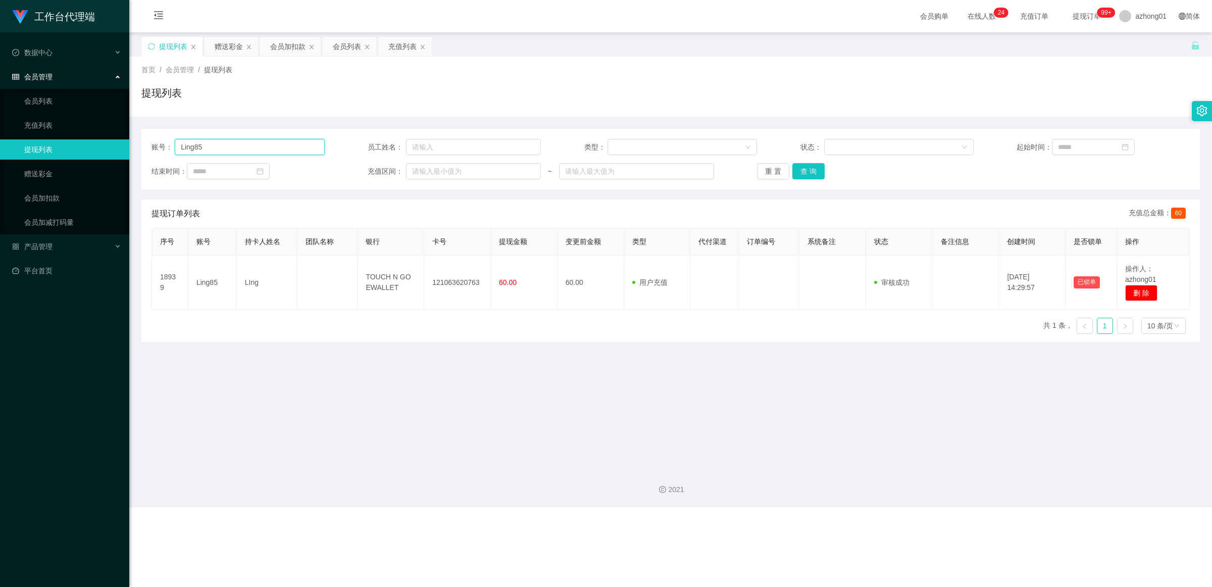
click at [246, 153] on input "Ling85" at bounding box center [250, 147] width 150 height 16
paste input "0184709599"
type input "0184709599"
click at [809, 175] on button "查 询" at bounding box center [809, 171] width 32 height 16
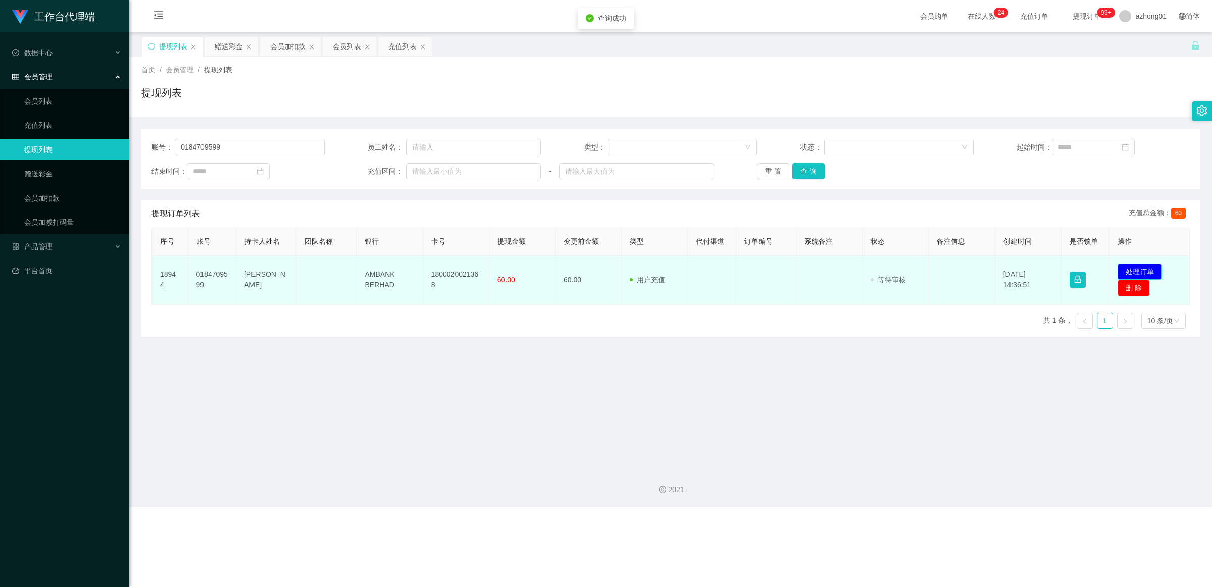
click at [1077, 268] on button "处理订单" at bounding box center [1140, 272] width 44 height 16
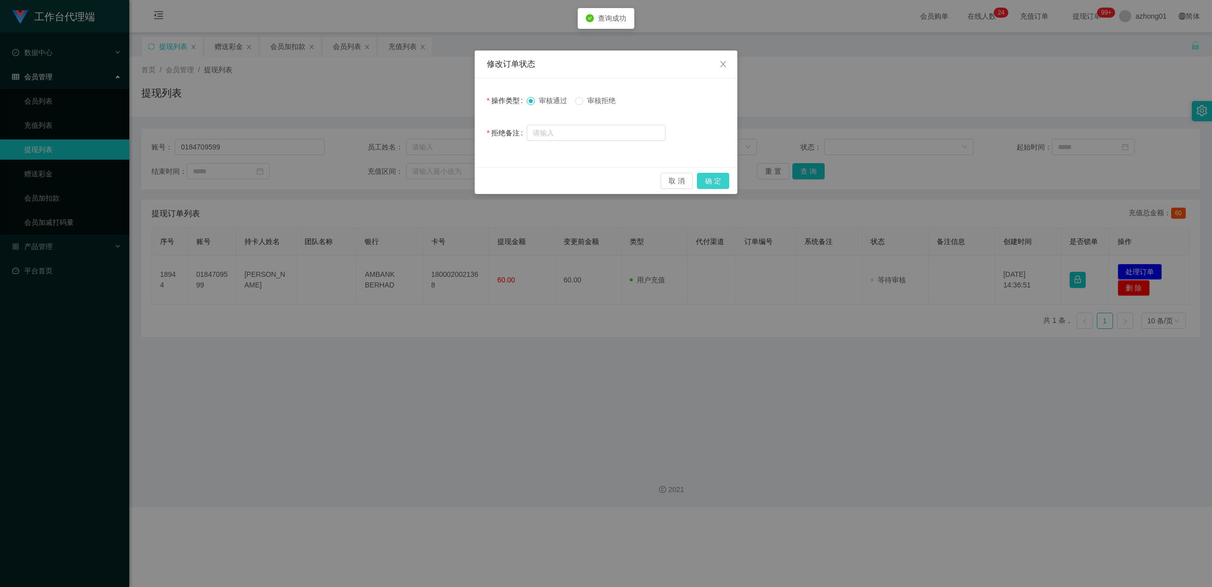
click at [703, 180] on button "确 定" at bounding box center [713, 181] width 32 height 16
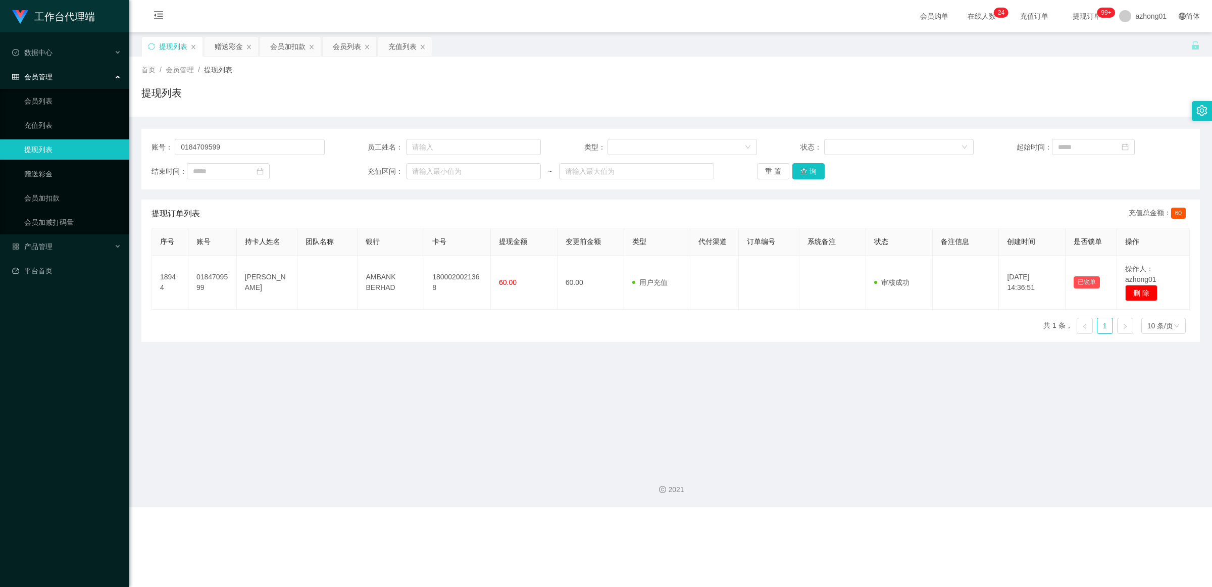
click at [274, 137] on div "账号： 0184709599 员工姓名： 类型： 状态： 起始时间： 结束时间： 充值区间： ~ 重 置 查 询" at bounding box center [670, 159] width 1059 height 61
click at [262, 146] on input "0184709599" at bounding box center [250, 147] width 150 height 16
paste input "SSWT"
type input "SSWT"
drag, startPoint x: 802, startPoint y: 168, endPoint x: 881, endPoint y: 185, distance: 81.2
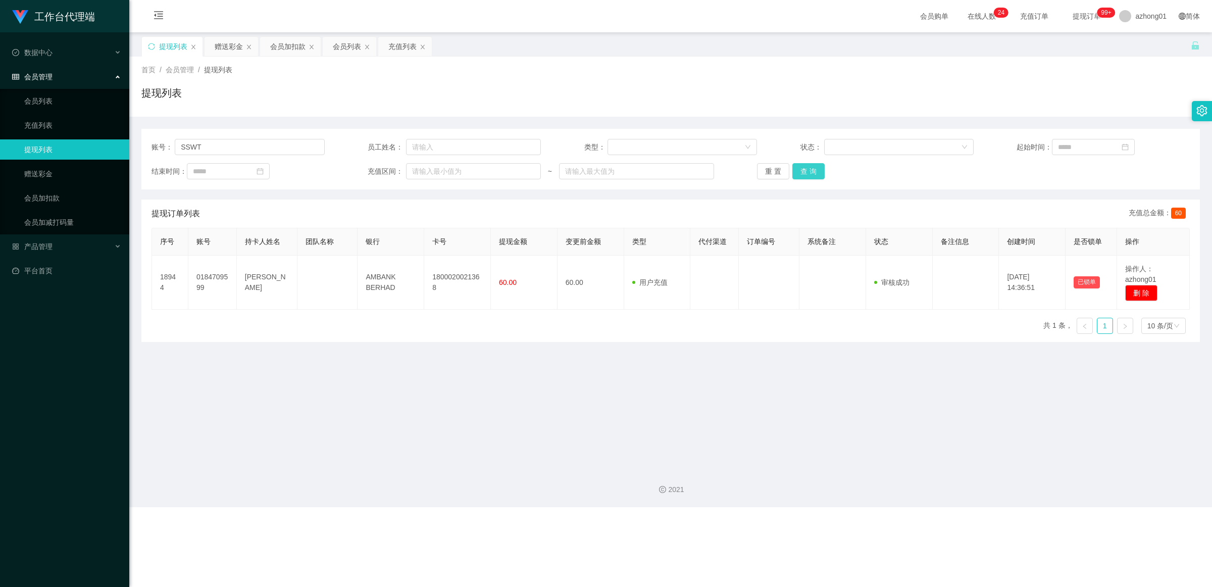
click at [802, 168] on button "查 询" at bounding box center [809, 171] width 32 height 16
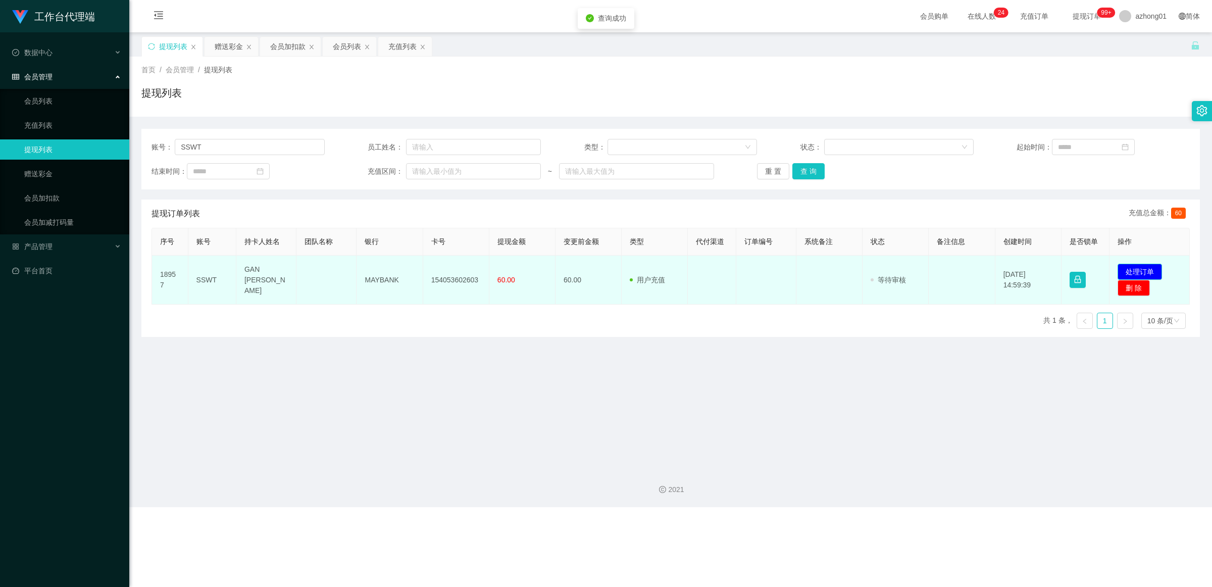
click at [1077, 266] on button "处理订单" at bounding box center [1140, 272] width 44 height 16
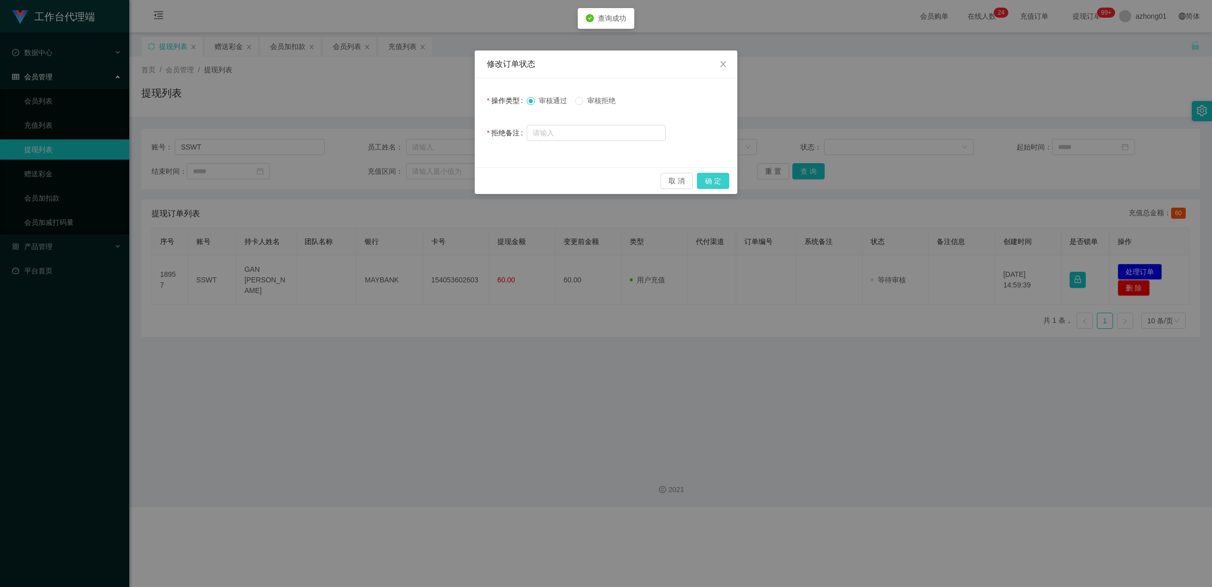
click at [721, 174] on button "确 定" at bounding box center [713, 181] width 32 height 16
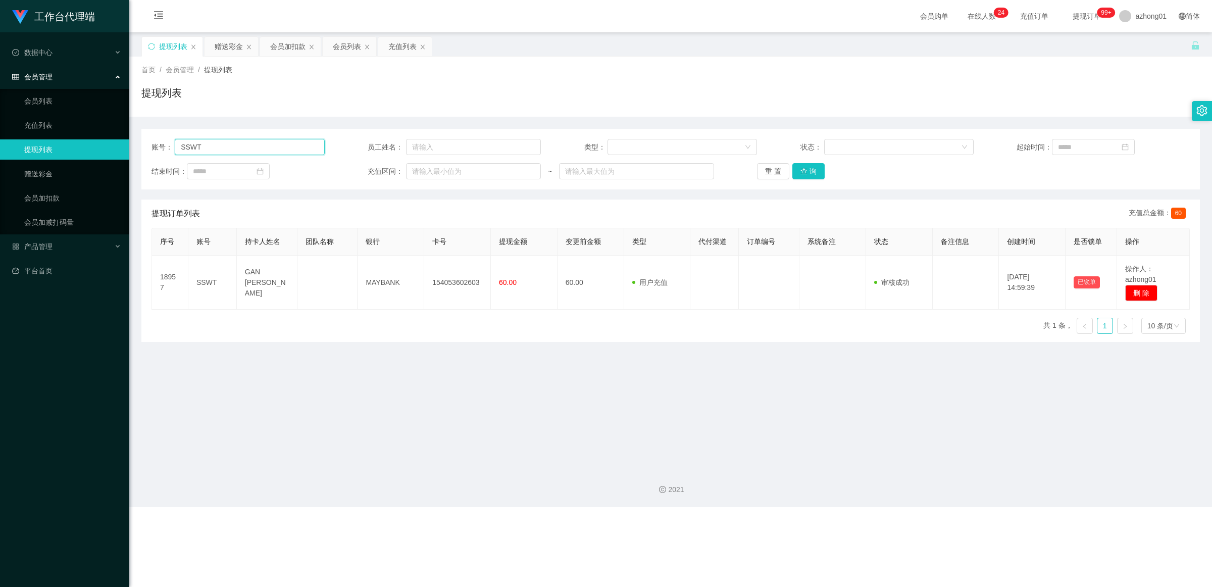
click at [251, 155] on input "SSWT" at bounding box center [250, 147] width 150 height 16
click at [52, 183] on link "赠送彩金" at bounding box center [72, 174] width 97 height 20
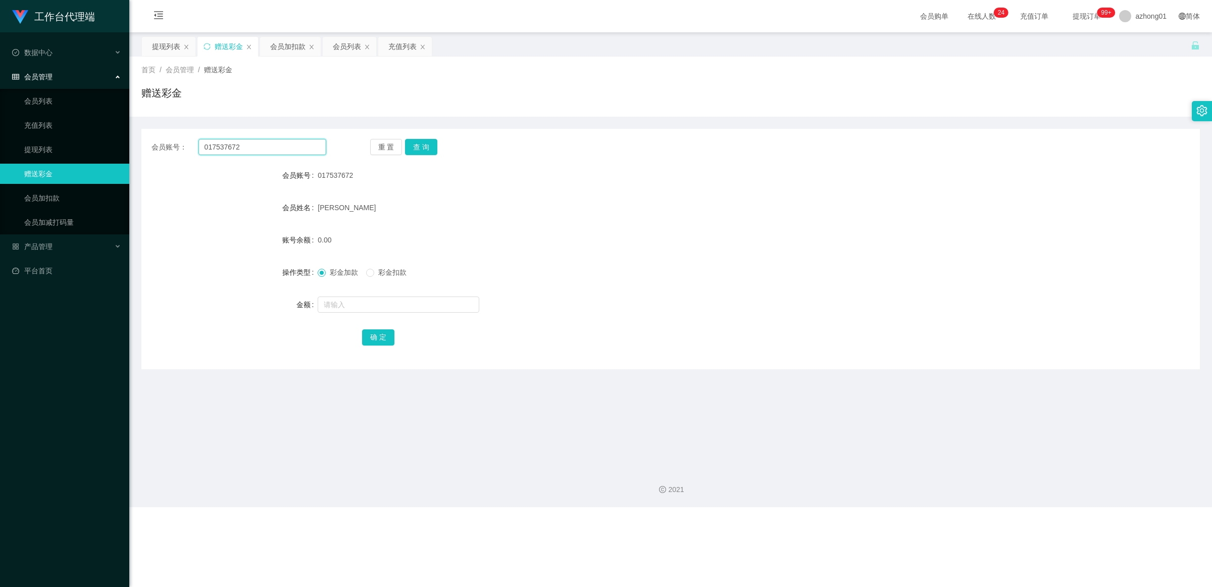
click at [261, 152] on input "017537672" at bounding box center [263, 147] width 128 height 16
paste input "0175997491"
type input "0175997491"
click at [422, 147] on button "查 询" at bounding box center [421, 147] width 32 height 16
click at [301, 148] on input "0175997491" at bounding box center [263, 147] width 128 height 16
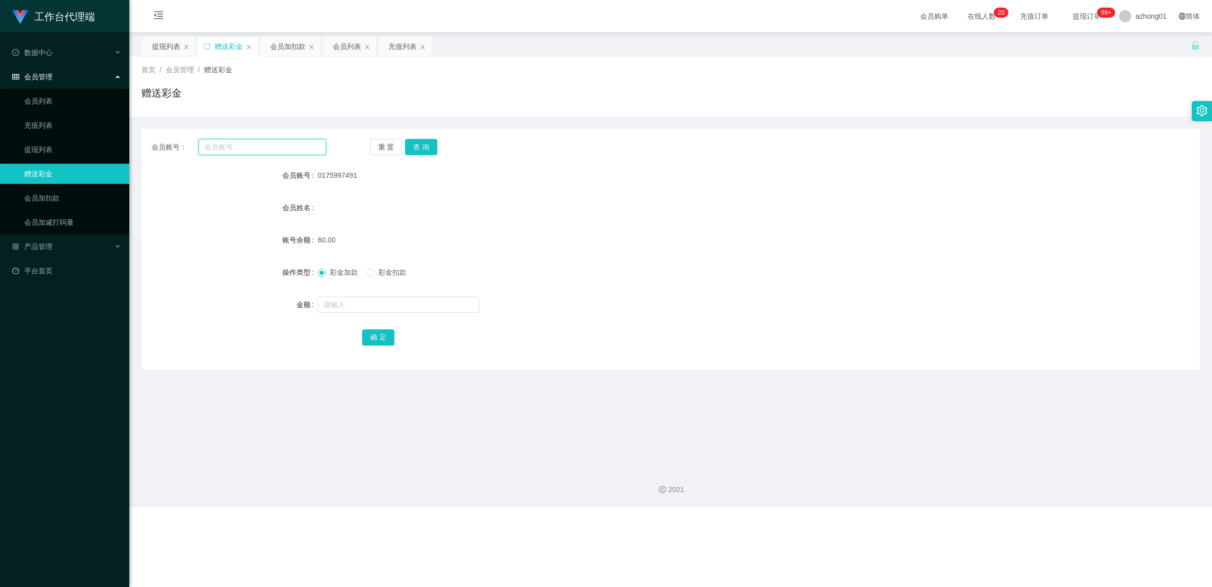
paste input "Yiyi1234"
type input "Yiyi1234"
click at [423, 147] on button "查 询" at bounding box center [421, 147] width 32 height 16
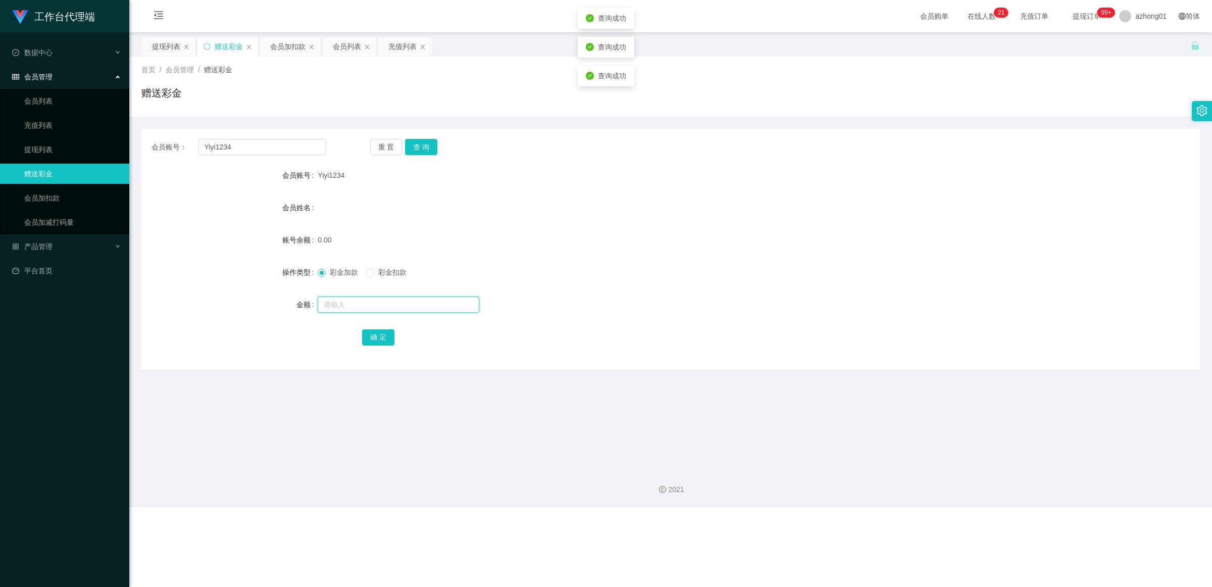
click at [369, 308] on input "text" at bounding box center [399, 305] width 162 height 16
type input "60"
click at [380, 339] on button "确 定" at bounding box center [378, 337] width 32 height 16
click at [235, 146] on input "Yiyi1234" at bounding box center [263, 147] width 128 height 16
click at [64, 201] on link "会员加扣款" at bounding box center [72, 198] width 97 height 20
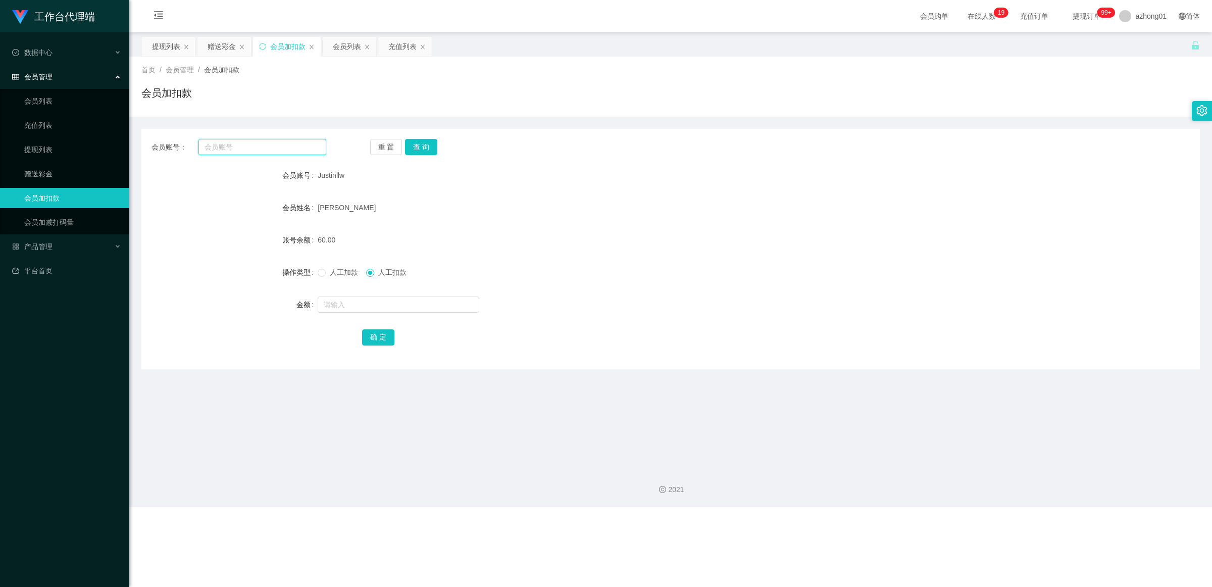
click at [273, 141] on input "text" at bounding box center [263, 147] width 128 height 16
paste input "[PERSON_NAME]"
type input "[PERSON_NAME]"
click at [424, 142] on button "查 询" at bounding box center [421, 147] width 32 height 16
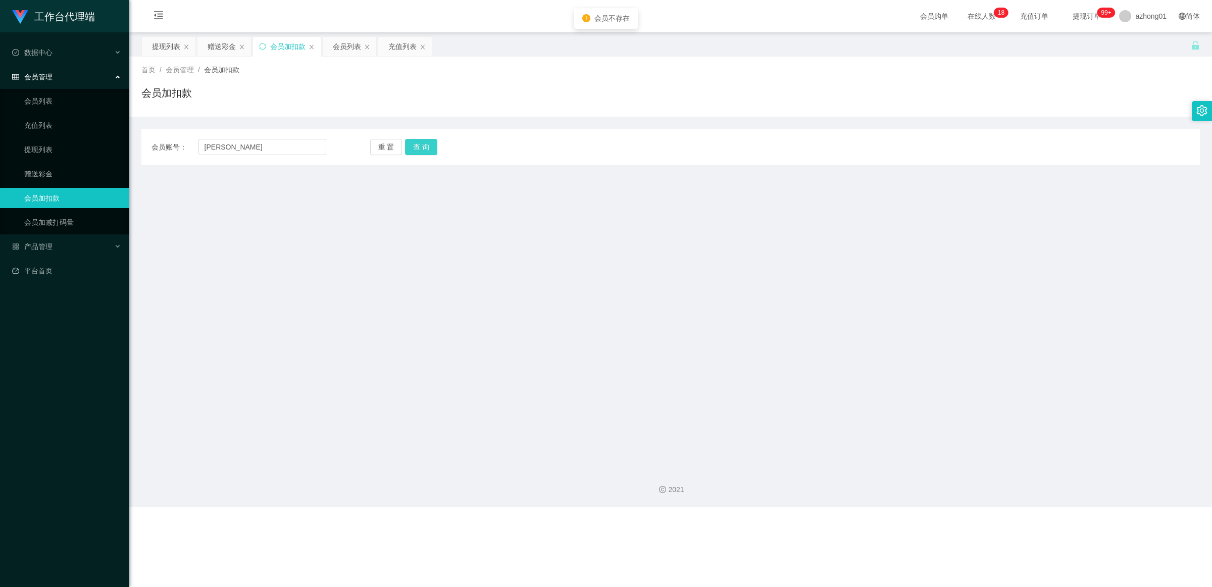
click at [422, 142] on button "查 询" at bounding box center [421, 147] width 32 height 16
click at [256, 146] on input "[PERSON_NAME]" at bounding box center [263, 147] width 128 height 16
paste input "Yiyi1234"
type input "Yiyi1234"
click at [430, 151] on button "查 询" at bounding box center [421, 147] width 32 height 16
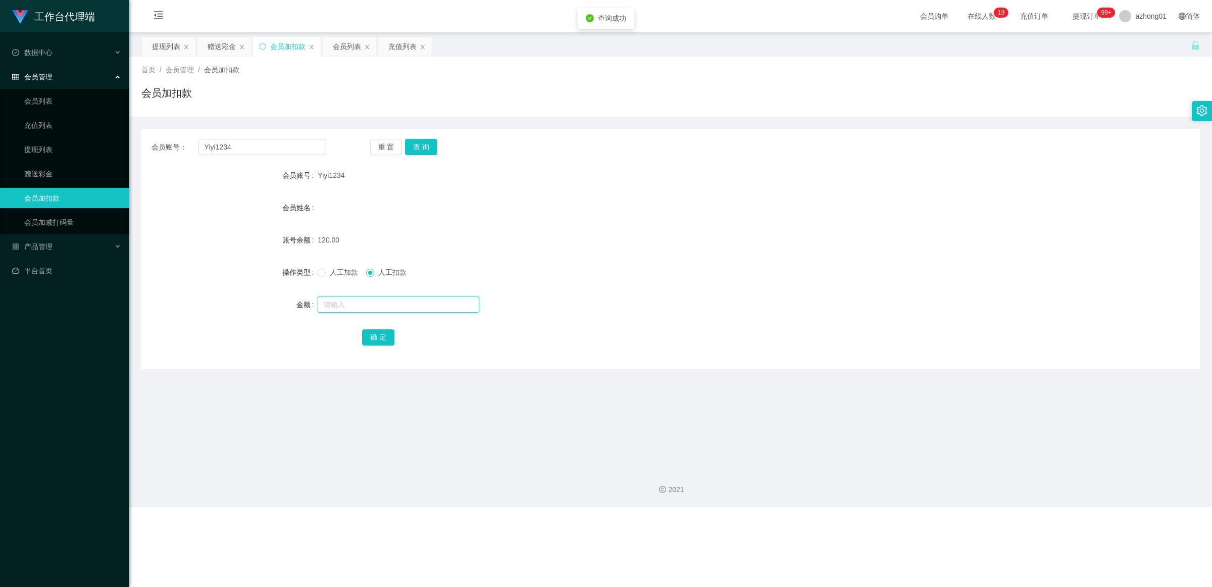
click at [361, 302] on input "text" at bounding box center [399, 305] width 162 height 16
type input "60"
drag, startPoint x: 372, startPoint y: 327, endPoint x: 379, endPoint y: 332, distance: 8.7
click at [372, 327] on div "确 定" at bounding box center [671, 337] width 618 height 20
click at [381, 337] on button "确 定" at bounding box center [378, 337] width 32 height 16
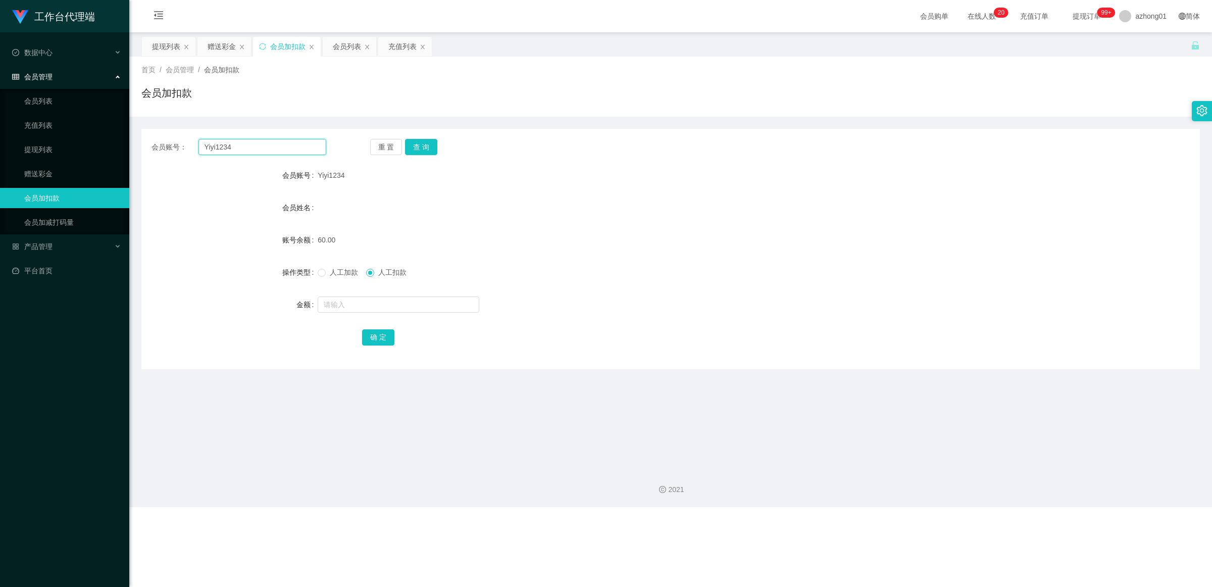
click at [268, 141] on input "Yiyi1234" at bounding box center [263, 147] width 128 height 16
paste input "Yiyi1234"
type input "Yiyi1234"
click at [64, 168] on link "赠送彩金" at bounding box center [72, 174] width 97 height 20
click at [230, 144] on input "text" at bounding box center [263, 147] width 128 height 16
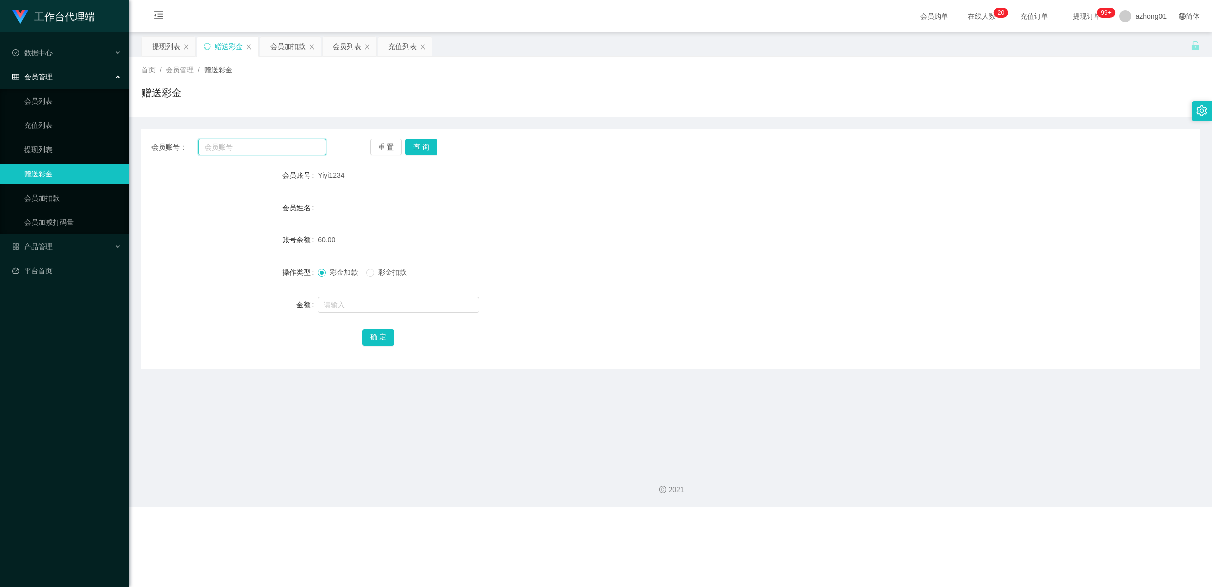
paste input "Yiyi1234"
type input "Yiyi1234"
click at [408, 142] on button "查 询" at bounding box center [421, 147] width 32 height 16
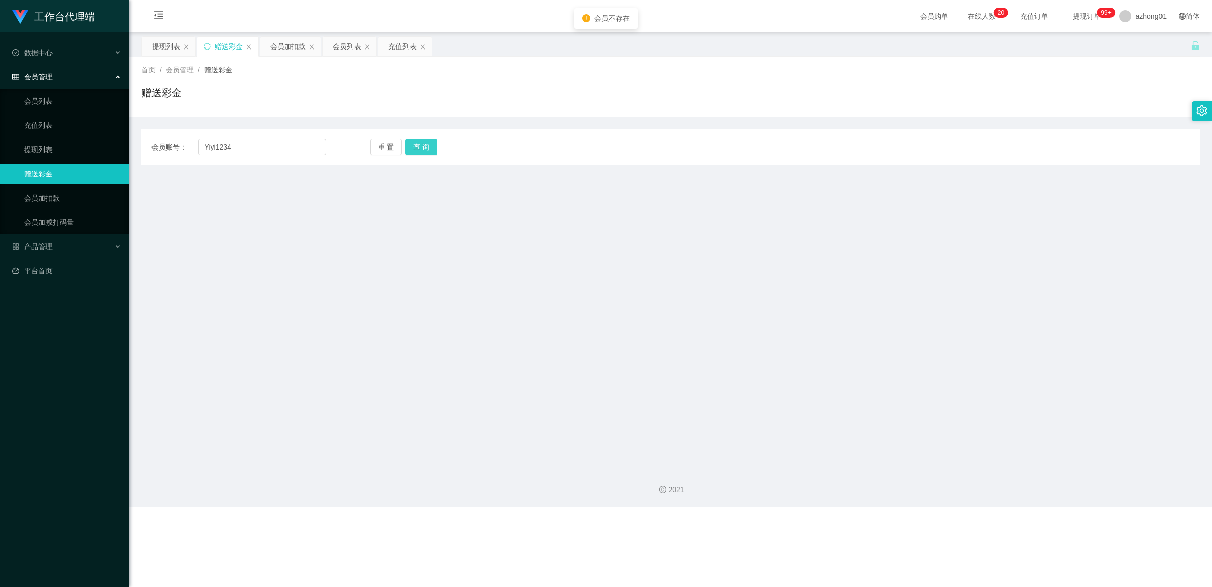
click at [409, 142] on button "查 询" at bounding box center [421, 147] width 32 height 16
click at [238, 142] on input "Yiyi1234" at bounding box center [263, 147] width 128 height 16
drag, startPoint x: 49, startPoint y: 147, endPoint x: 57, endPoint y: 145, distance: 7.7
click at [49, 147] on link "提现列表" at bounding box center [72, 149] width 97 height 20
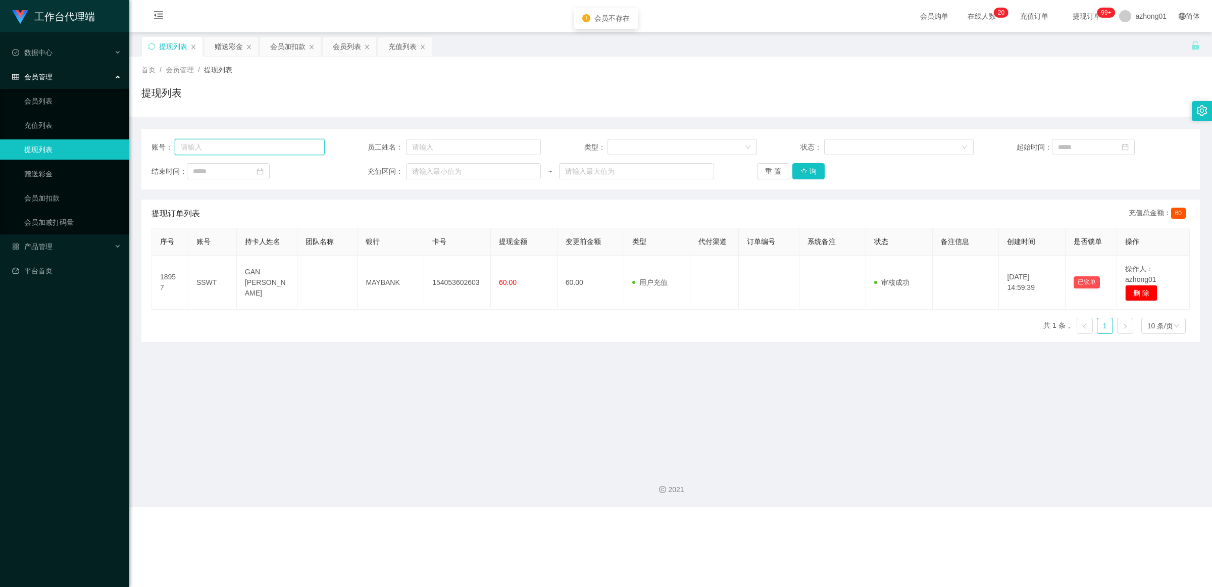
click at [203, 150] on input "text" at bounding box center [250, 147] width 150 height 16
paste input "Yiyi1234"
click at [182, 145] on input "Yiyi1234" at bounding box center [250, 147] width 150 height 16
type input "Yiyi1234"
click at [807, 170] on button "查 询" at bounding box center [809, 171] width 32 height 16
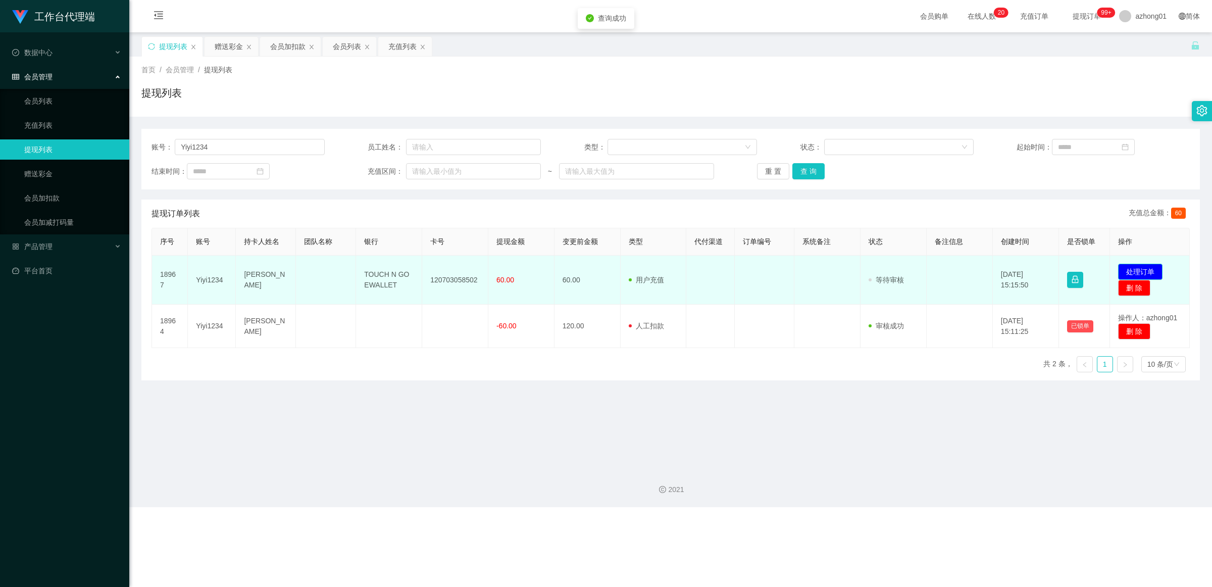
click at [1077, 271] on button "处理订单" at bounding box center [1140, 272] width 44 height 16
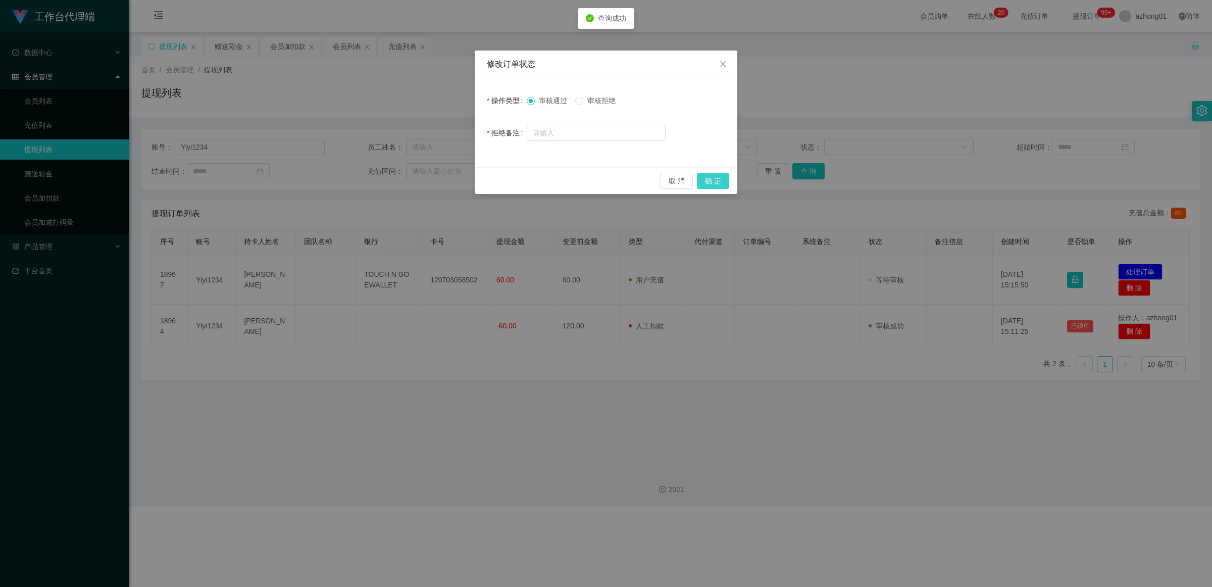
click at [721, 183] on button "确 定" at bounding box center [713, 181] width 32 height 16
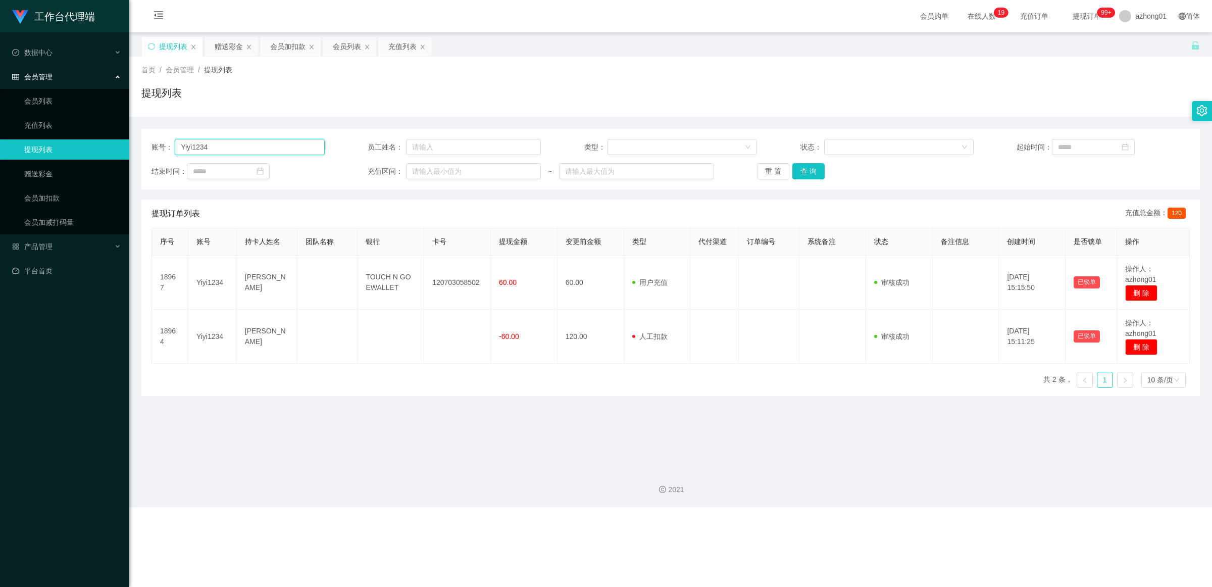
click at [266, 147] on input "Yiyi1234" at bounding box center [250, 147] width 150 height 16
paste input "0175997491"
type input "0175997491"
click at [798, 175] on button "查 询" at bounding box center [809, 171] width 32 height 16
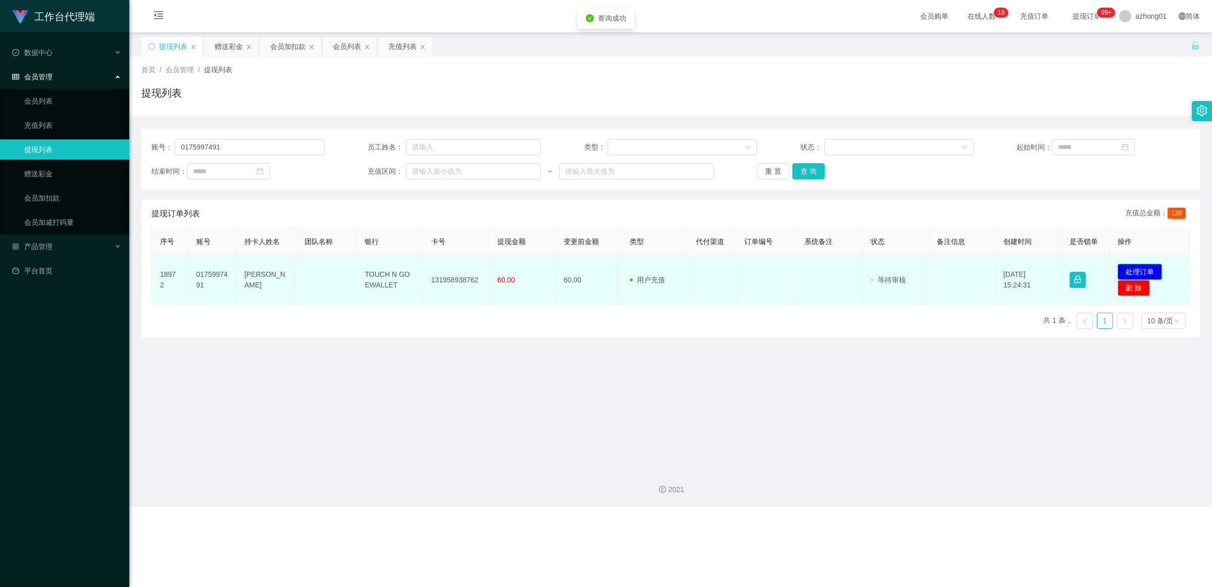
click at [1077, 271] on button "处理订单" at bounding box center [1140, 272] width 44 height 16
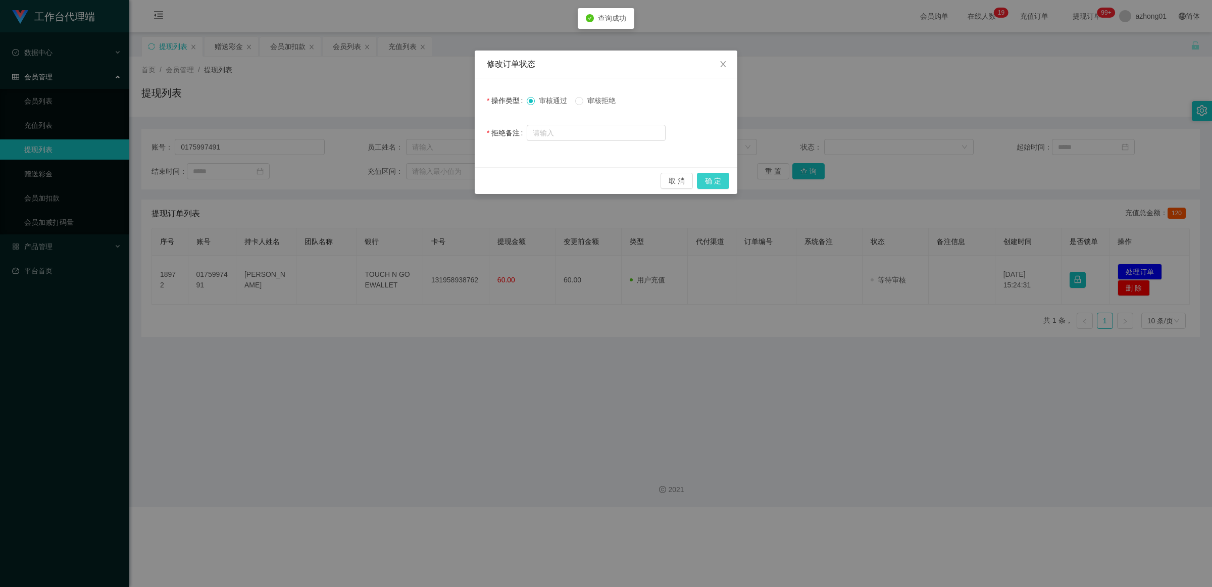
click at [718, 177] on button "确 定" at bounding box center [713, 181] width 32 height 16
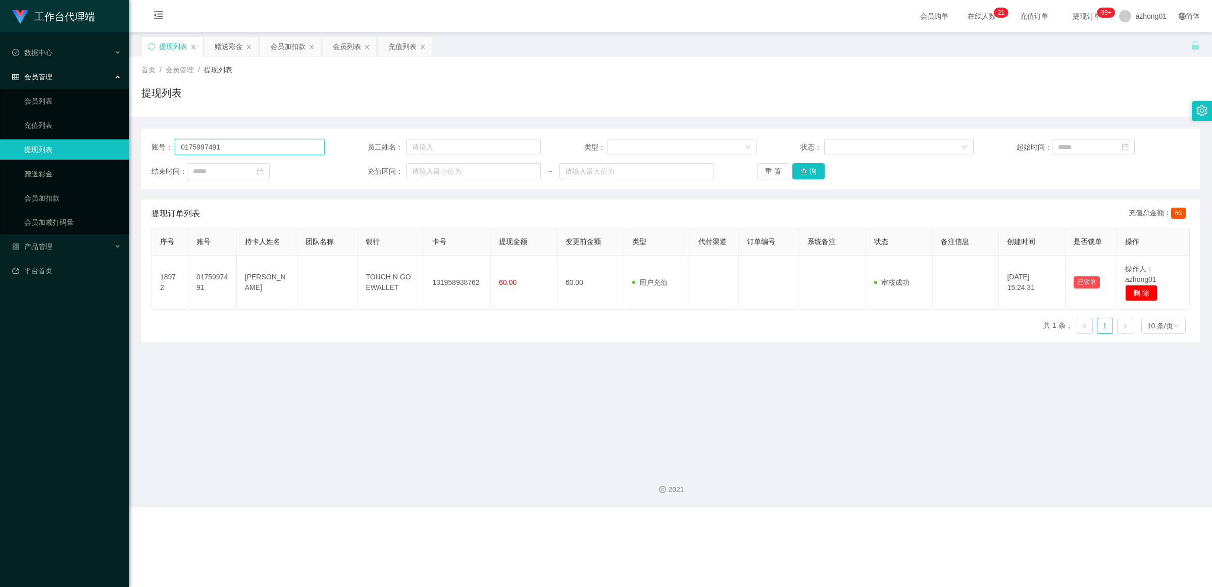
click at [227, 145] on input "0175997491" at bounding box center [250, 147] width 150 height 16
paste input "Sb1314"
type input "Sb1314"
click at [802, 176] on button "查 询" at bounding box center [809, 171] width 32 height 16
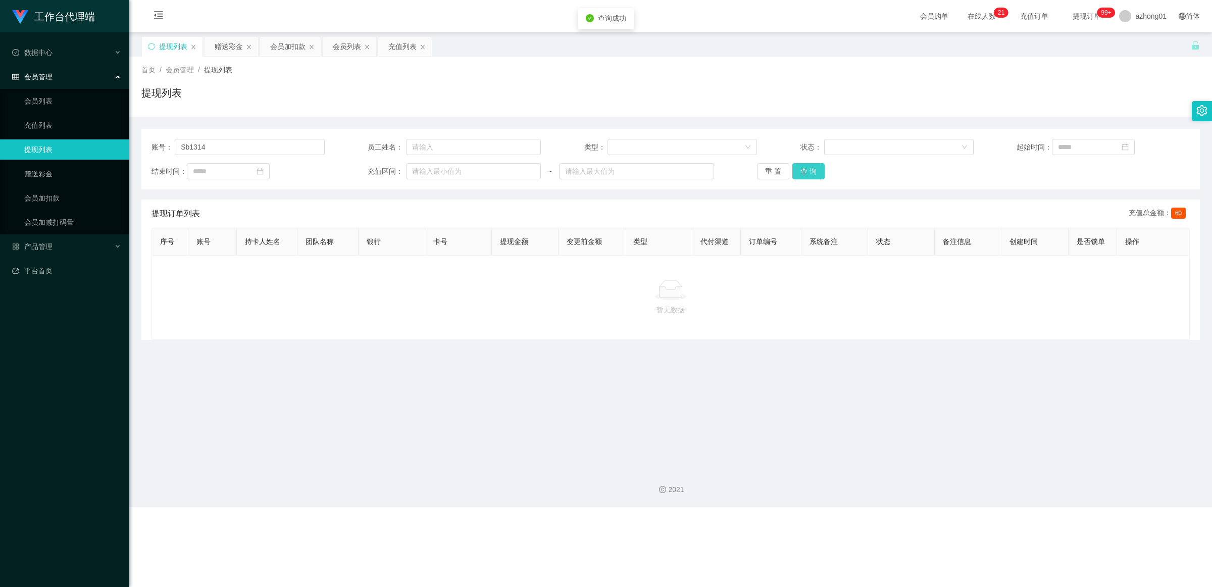
click at [803, 174] on button "查 询" at bounding box center [809, 171] width 32 height 16
drag, startPoint x: 803, startPoint y: 174, endPoint x: 1078, endPoint y: 5, distance: 323.1
click at [805, 171] on div "重 置 查 询" at bounding box center [843, 171] width 173 height 16
click at [246, 144] on input "Sb1314" at bounding box center [250, 147] width 150 height 16
click at [804, 160] on div "账号： Sb1314 员工姓名： 类型： 状态： 起始时间： 结束时间： 充值区间： ~ 重 置 查 询" at bounding box center [670, 159] width 1059 height 61
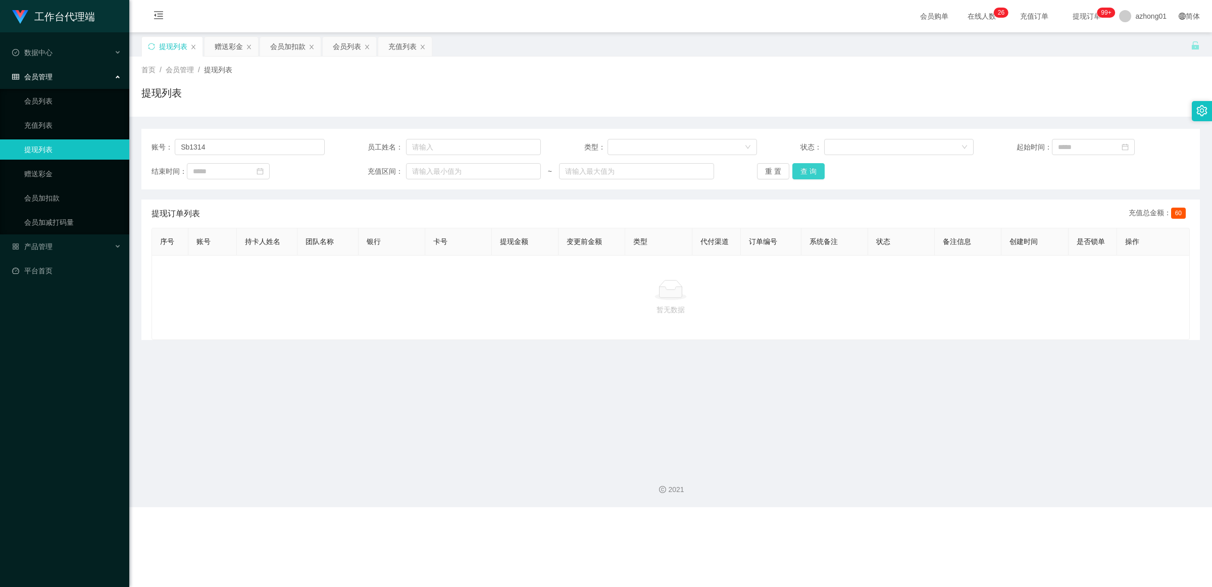
click at [807, 167] on button "查 询" at bounding box center [809, 171] width 32 height 16
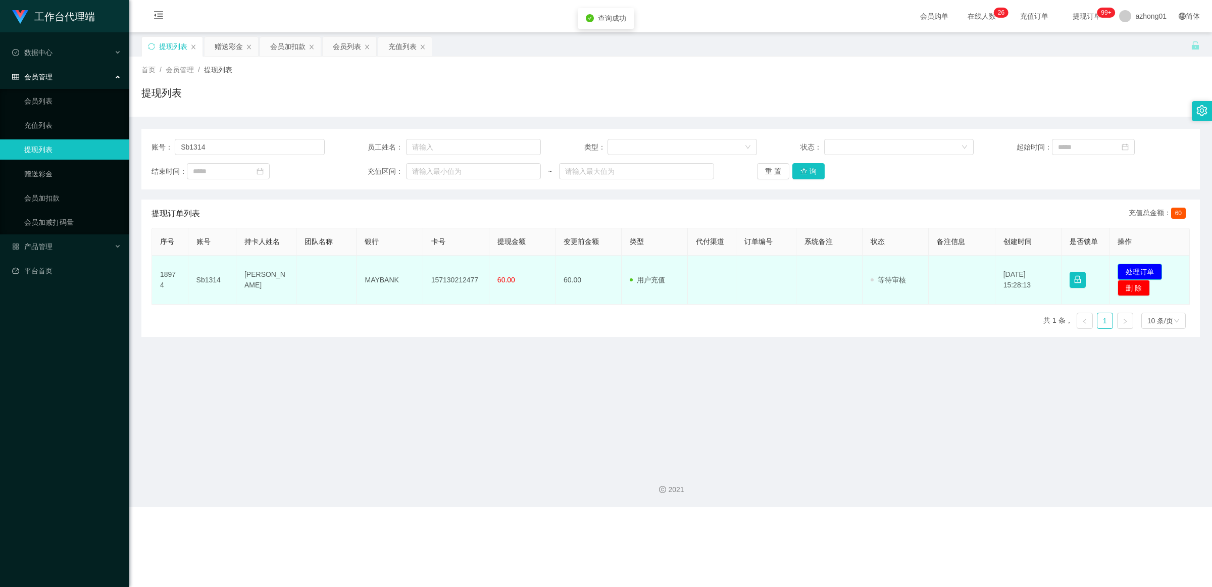
click at [1077, 268] on button "处理订单" at bounding box center [1140, 272] width 44 height 16
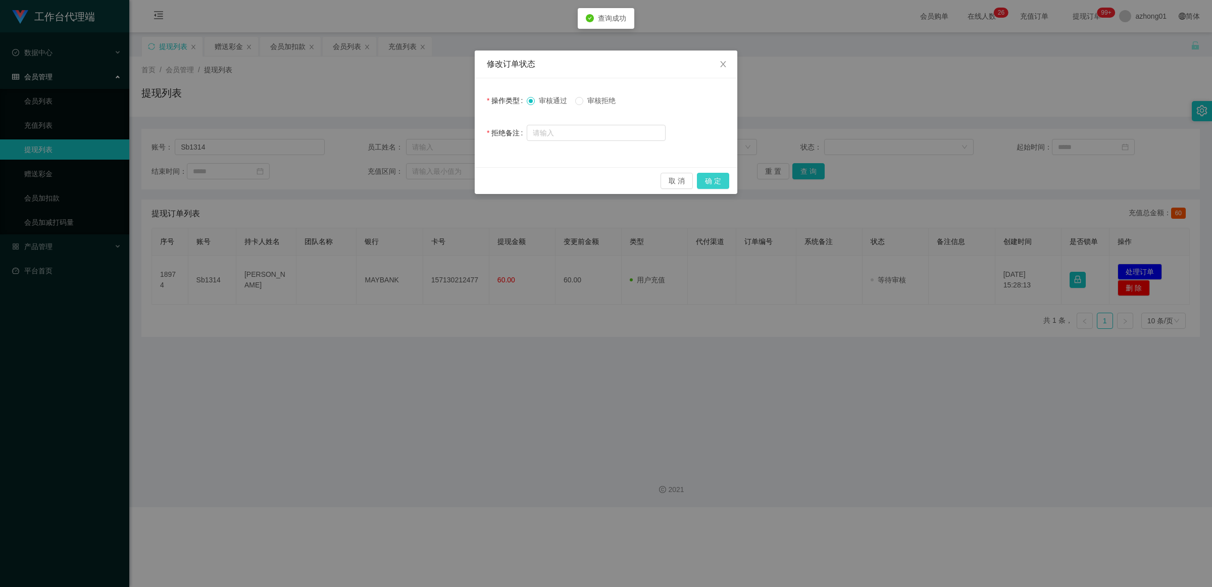
click at [717, 184] on button "确 定" at bounding box center [713, 181] width 32 height 16
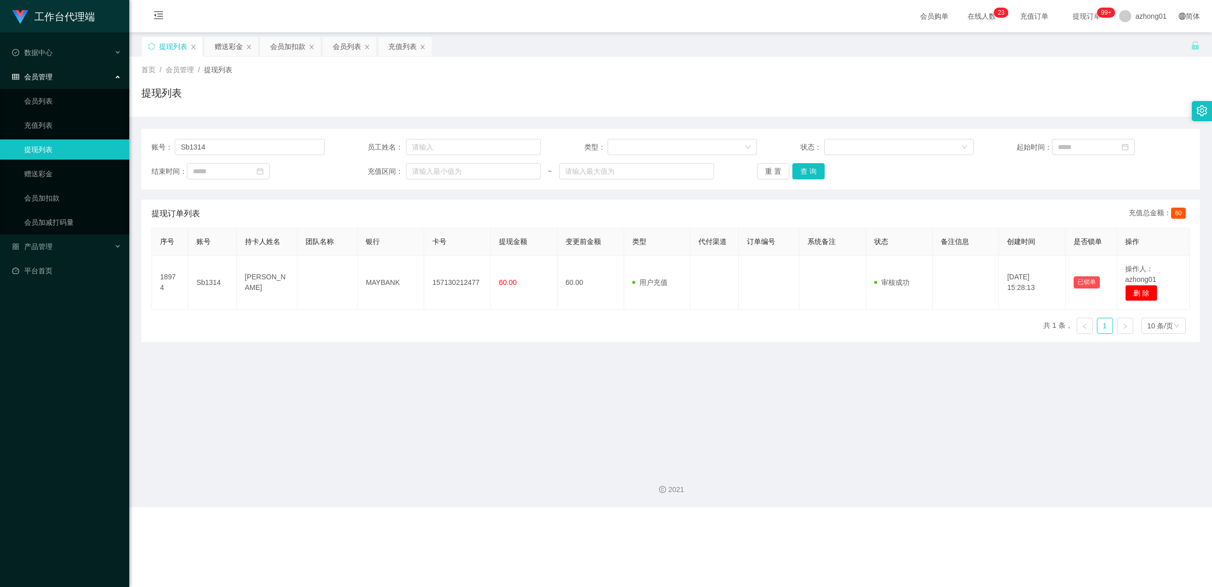
click at [269, 155] on div "账号： Sb1314 员工姓名： 类型： 状态： 起始时间： 结束时间： 充值区间： ~ 重 置 查 询" at bounding box center [670, 159] width 1059 height 61
click at [24, 173] on link "赠送彩金" at bounding box center [72, 174] width 97 height 20
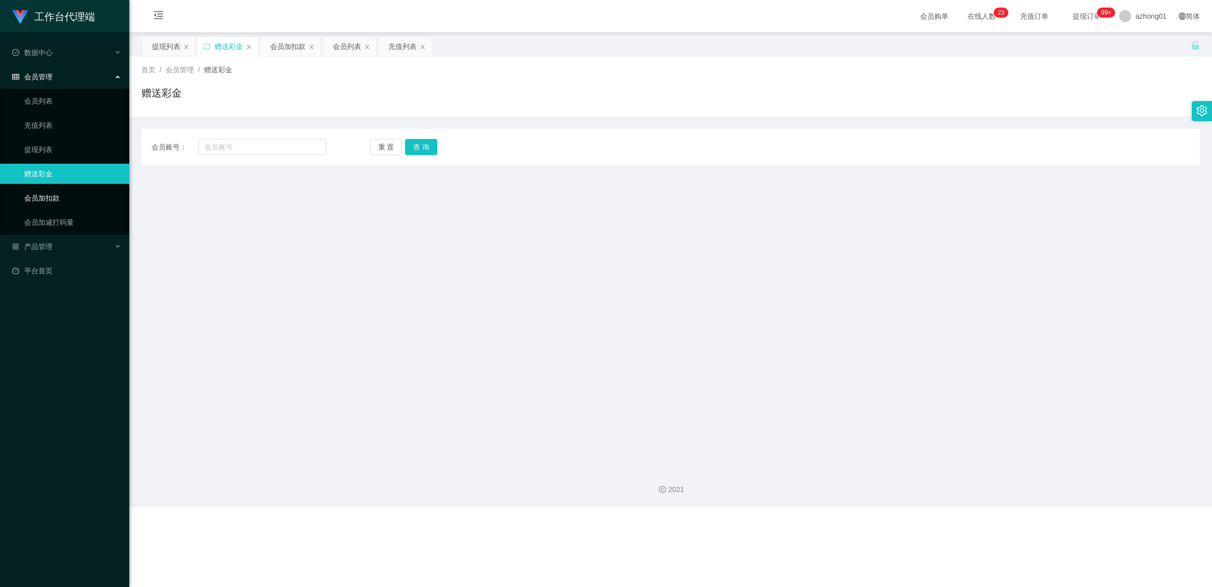
click at [58, 203] on link "会员加扣款" at bounding box center [72, 198] width 97 height 20
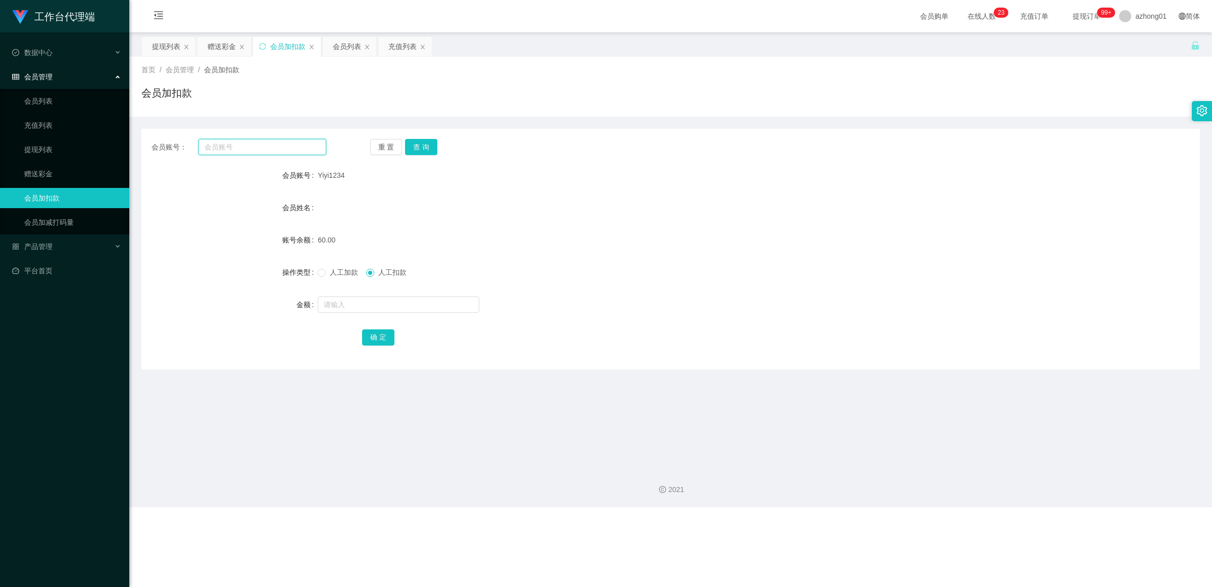
click at [259, 145] on input "text" at bounding box center [263, 147] width 128 height 16
paste input "ANSON2025"
type input "ANSON2025"
click at [413, 145] on button "查 询" at bounding box center [421, 147] width 32 height 16
click at [288, 152] on input "ANSON2025" at bounding box center [263, 147] width 128 height 16
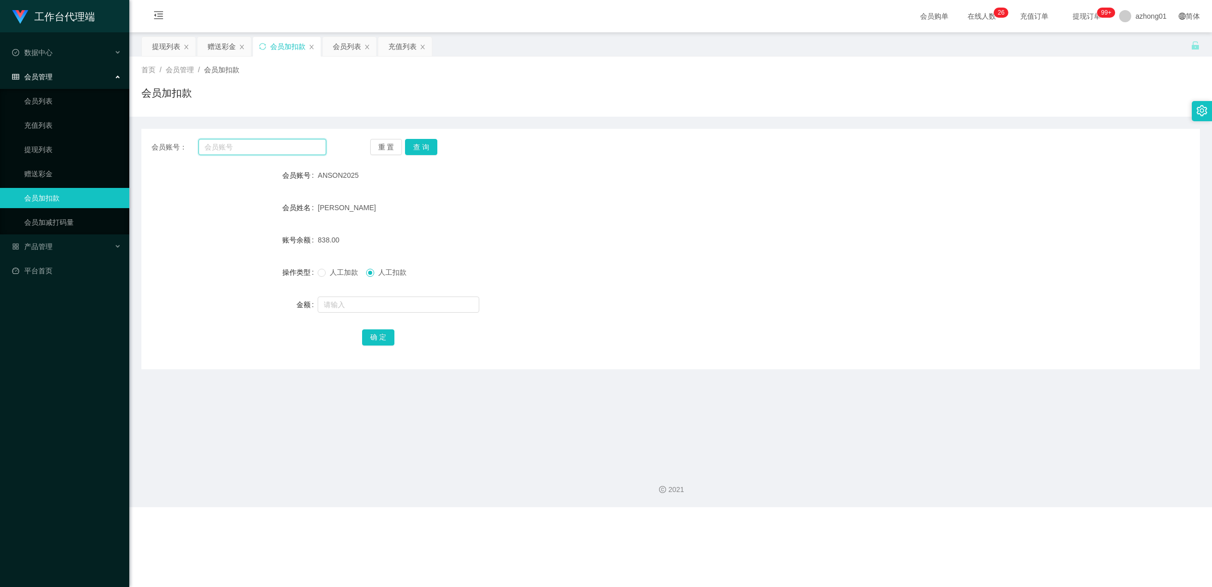
paste input "ANSON2025"
type input "ANSON2025"
click at [421, 155] on div "会员账号： ANSON2025 重 置 查 询 会员账号 ANSON2025 会员姓名 [PERSON_NAME] TA 账号余额 838.00 操作类型 人…" at bounding box center [670, 249] width 1059 height 240
click at [421, 148] on button "查 询" at bounding box center [421, 147] width 32 height 16
click at [279, 149] on input "ANSON2025" at bounding box center [263, 147] width 128 height 16
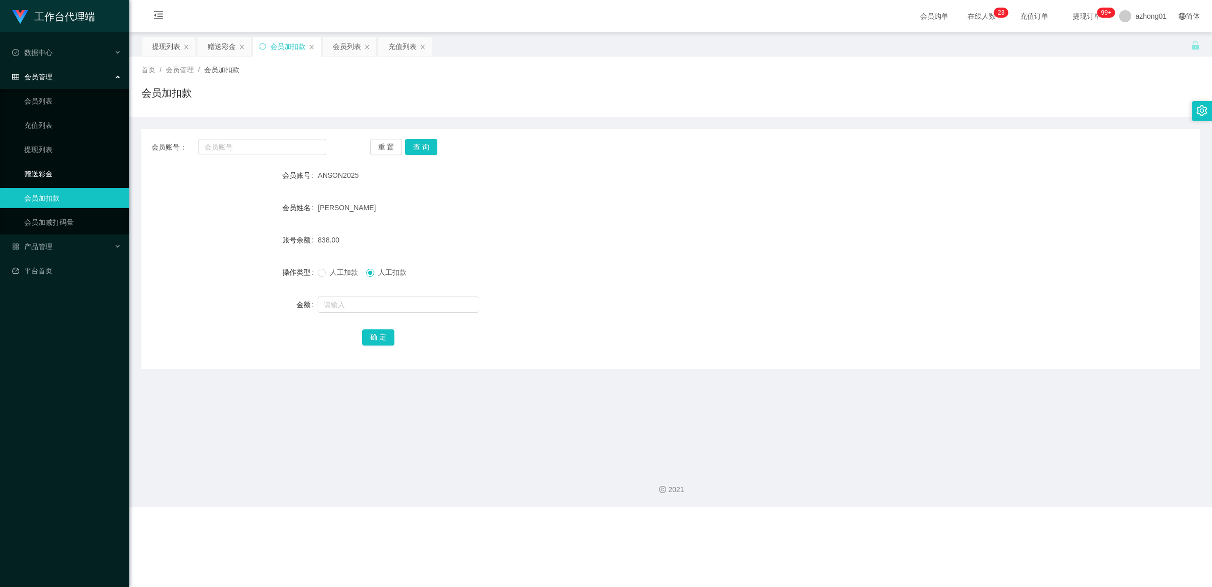
click at [64, 167] on link "赠送彩金" at bounding box center [72, 174] width 97 height 20
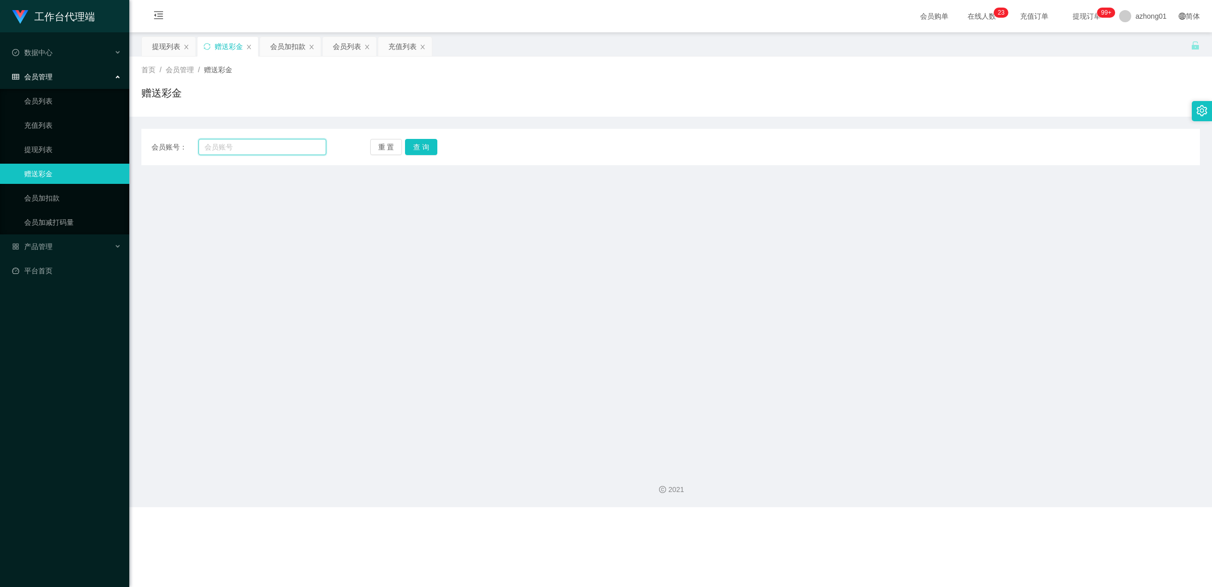
click at [235, 147] on input "text" at bounding box center [263, 147] width 128 height 16
paste input "ANSON2025"
type input "ANSON2025"
click at [427, 148] on button "查 询" at bounding box center [421, 147] width 32 height 16
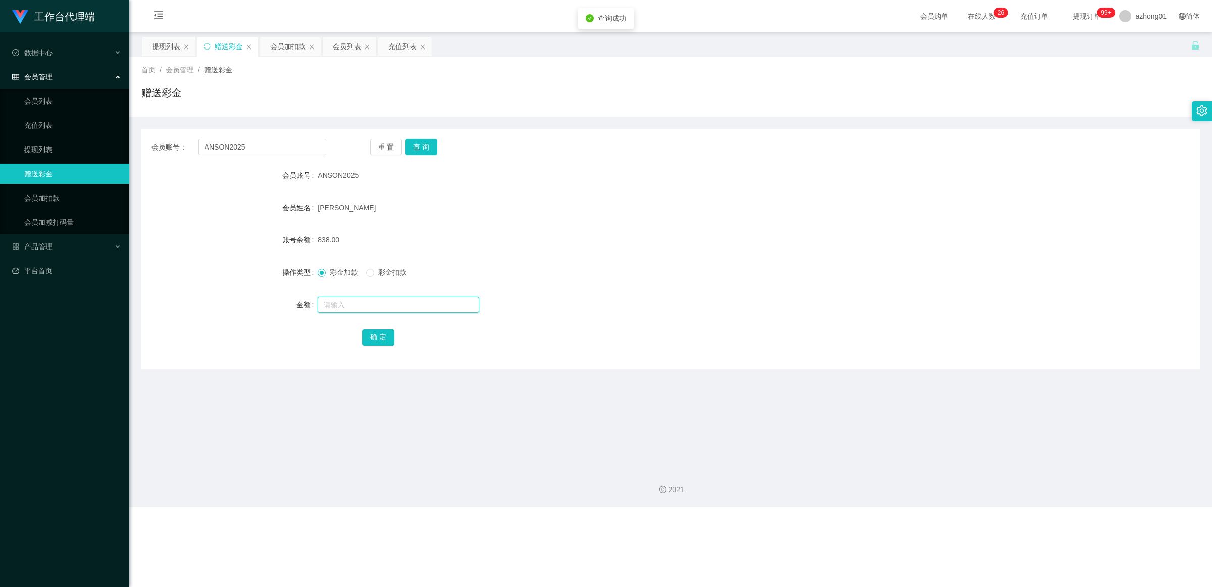
click at [344, 299] on input "text" at bounding box center [399, 305] width 162 height 16
type input "8000"
click at [382, 336] on button "确 定" at bounding box center [378, 337] width 32 height 16
click at [423, 150] on button "查 询" at bounding box center [421, 147] width 32 height 16
click at [273, 144] on input "ANSON2025" at bounding box center [263, 147] width 128 height 16
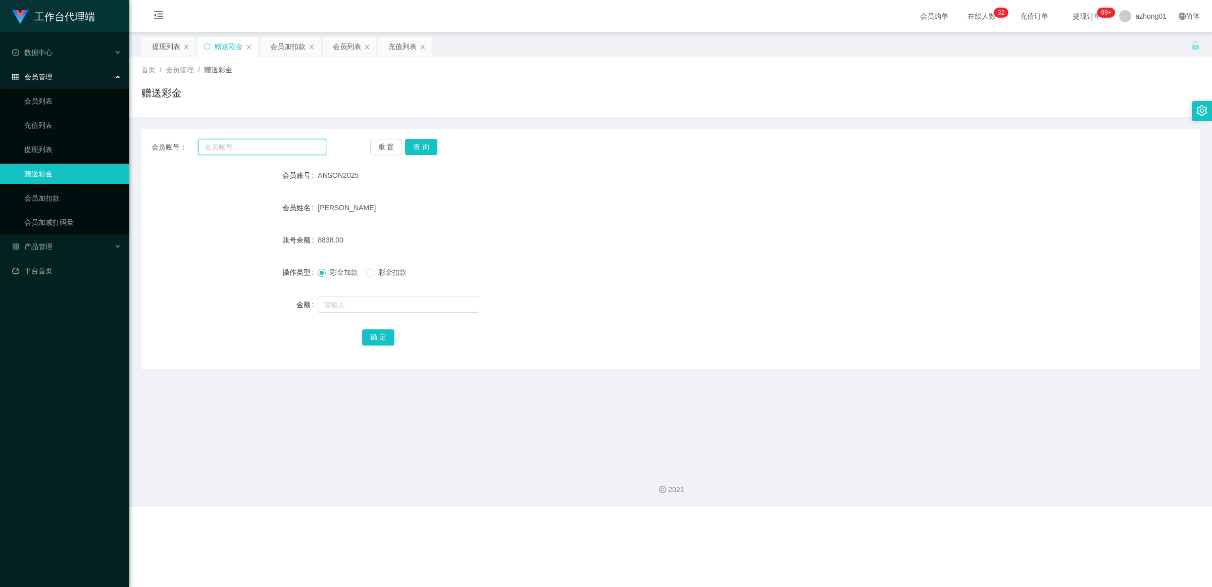
paste input "ANSON2025"
type input "ANSON2025"
click at [418, 150] on button "查 询" at bounding box center [421, 147] width 32 height 16
click at [347, 298] on input "text" at bounding box center [399, 305] width 162 height 16
click at [410, 143] on button "查 询" at bounding box center [421, 147] width 32 height 16
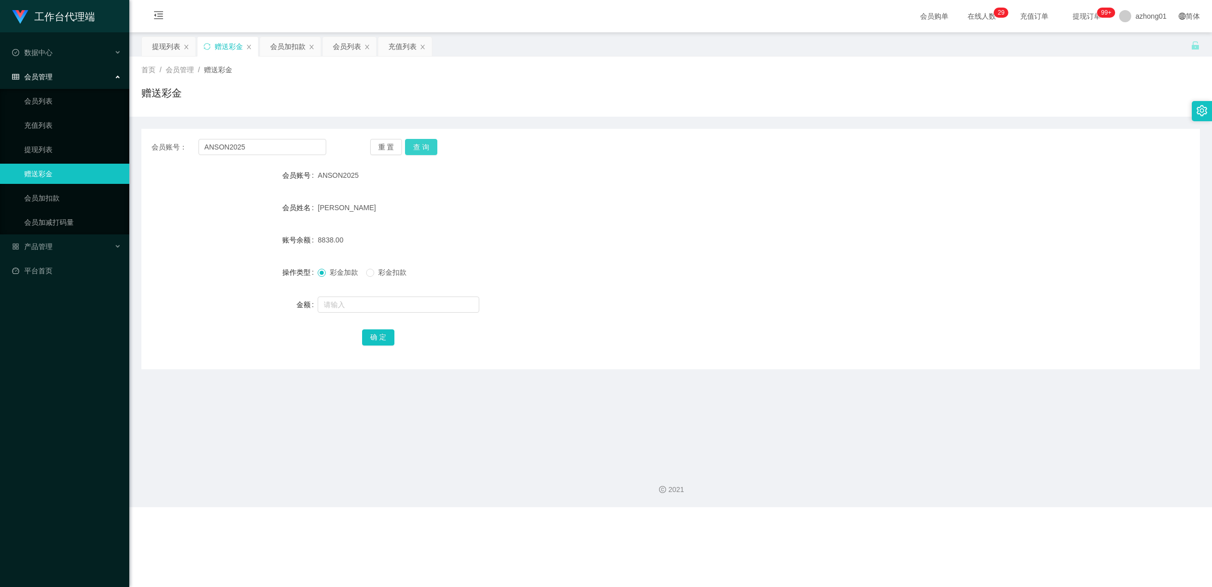
click at [422, 149] on button "查 询" at bounding box center [421, 147] width 32 height 16
click at [313, 145] on input "ANSON2025" at bounding box center [263, 147] width 128 height 16
paste input "01157114616"
type input "01157114616"
click at [425, 152] on button "查 询" at bounding box center [421, 147] width 32 height 16
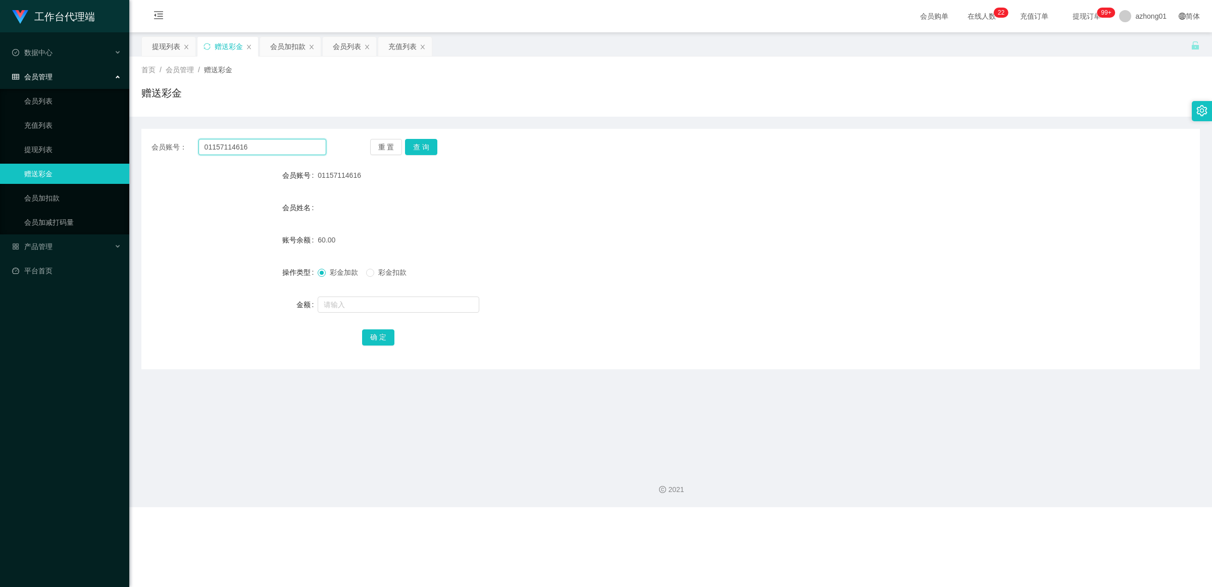
click at [276, 141] on input "01157114616" at bounding box center [263, 147] width 128 height 16
drag, startPoint x: 76, startPoint y: 147, endPoint x: 89, endPoint y: 147, distance: 13.6
click at [76, 147] on link "提现列表" at bounding box center [72, 149] width 97 height 20
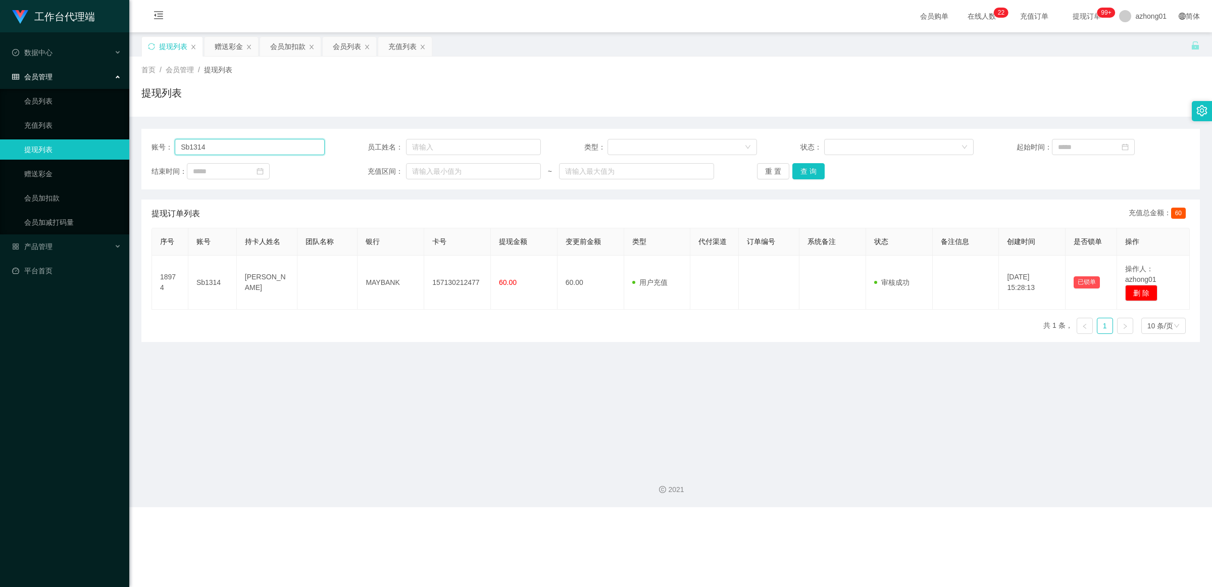
click at [251, 151] on input "Sb1314" at bounding box center [250, 147] width 150 height 16
paste input "01157114616"
type input "01157114616"
drag, startPoint x: 799, startPoint y: 176, endPoint x: 836, endPoint y: 187, distance: 39.6
click at [799, 176] on button "查 询" at bounding box center [809, 171] width 32 height 16
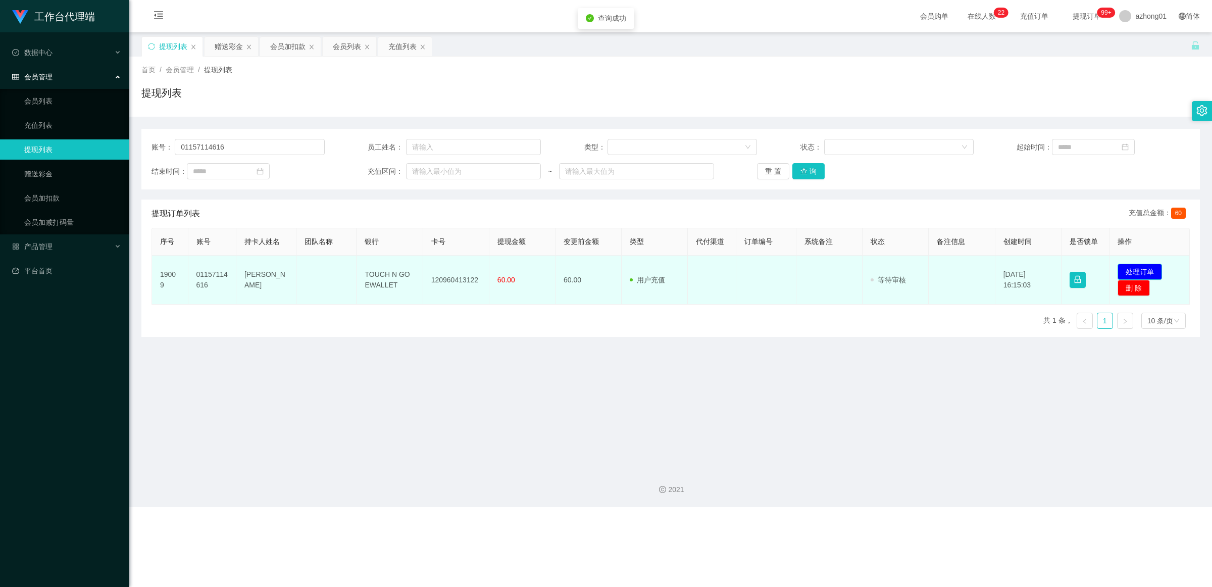
click at [1077, 264] on button "处理订单" at bounding box center [1140, 272] width 44 height 16
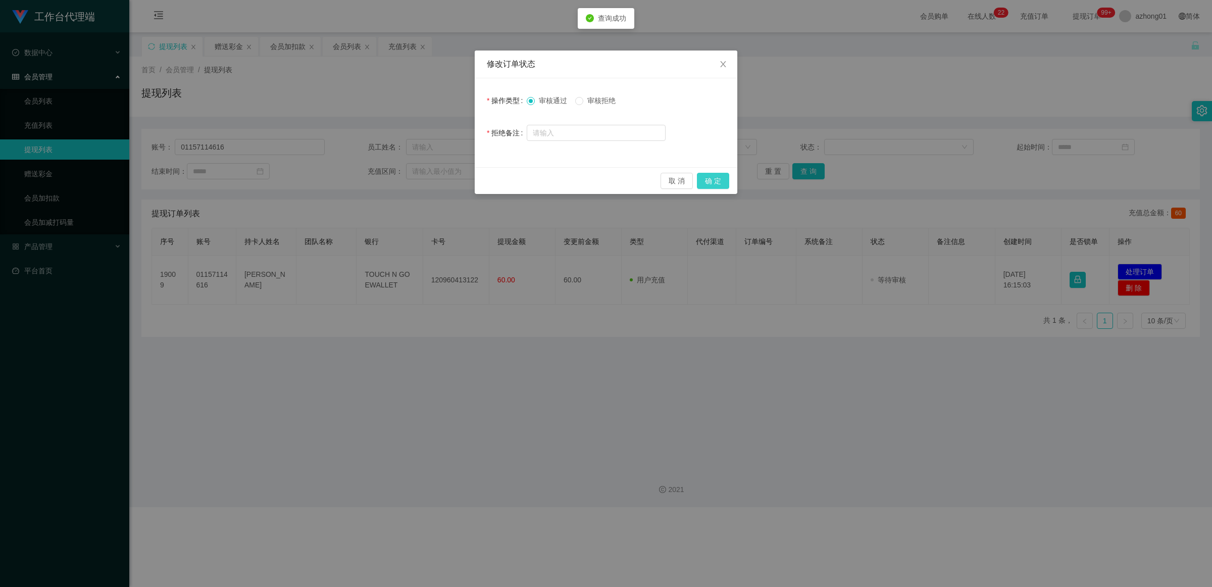
click at [715, 175] on button "确 定" at bounding box center [713, 181] width 32 height 16
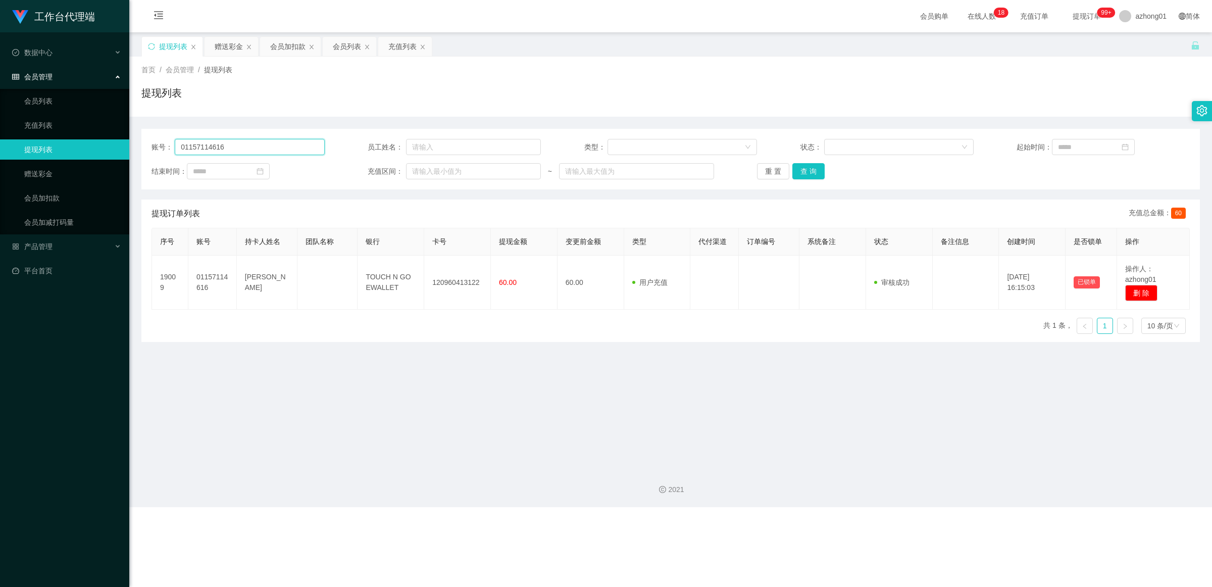
click at [273, 145] on input "01157114616" at bounding box center [250, 147] width 150 height 16
paste input "Yiyi1234"
type input "Yiyi1234"
click at [794, 168] on button "查 询" at bounding box center [809, 171] width 32 height 16
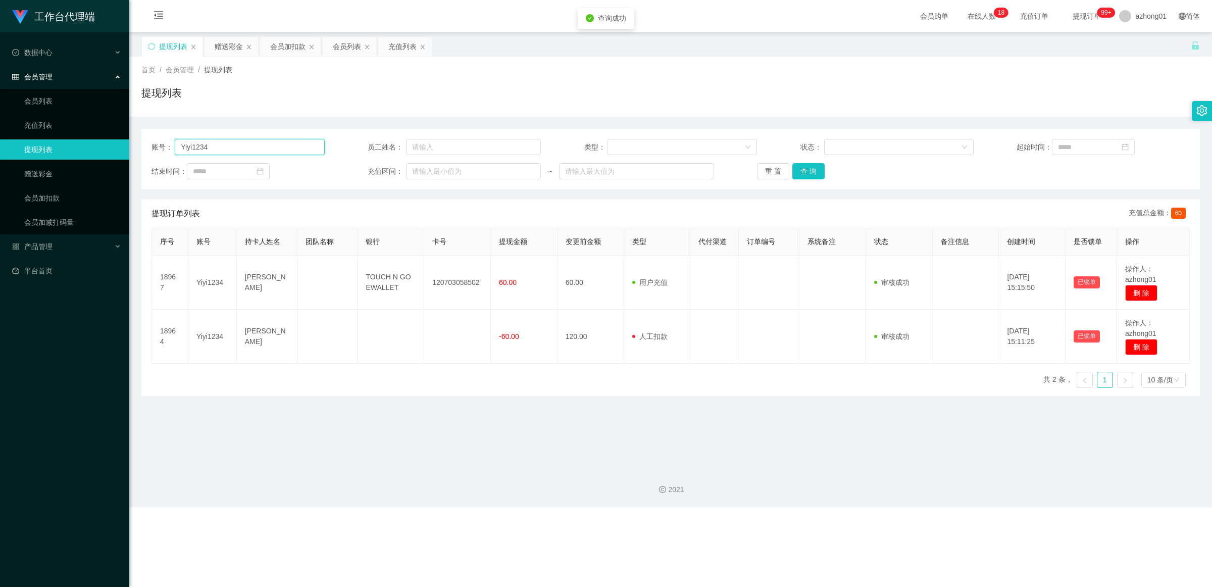
click at [260, 142] on input "Yiyi1234" at bounding box center [250, 147] width 150 height 16
